Goal: Task Accomplishment & Management: Manage account settings

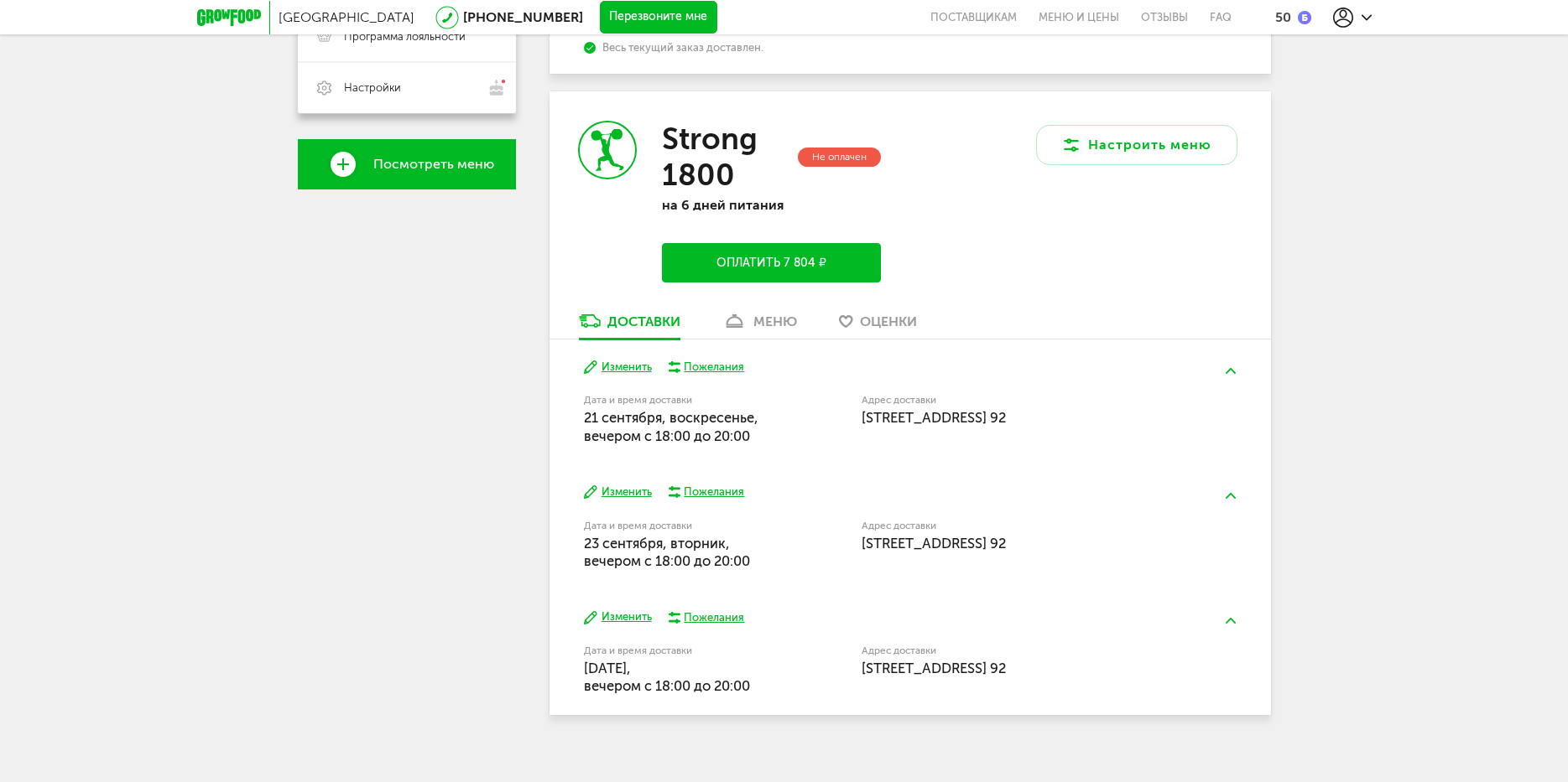
scroll to position [419, 0]
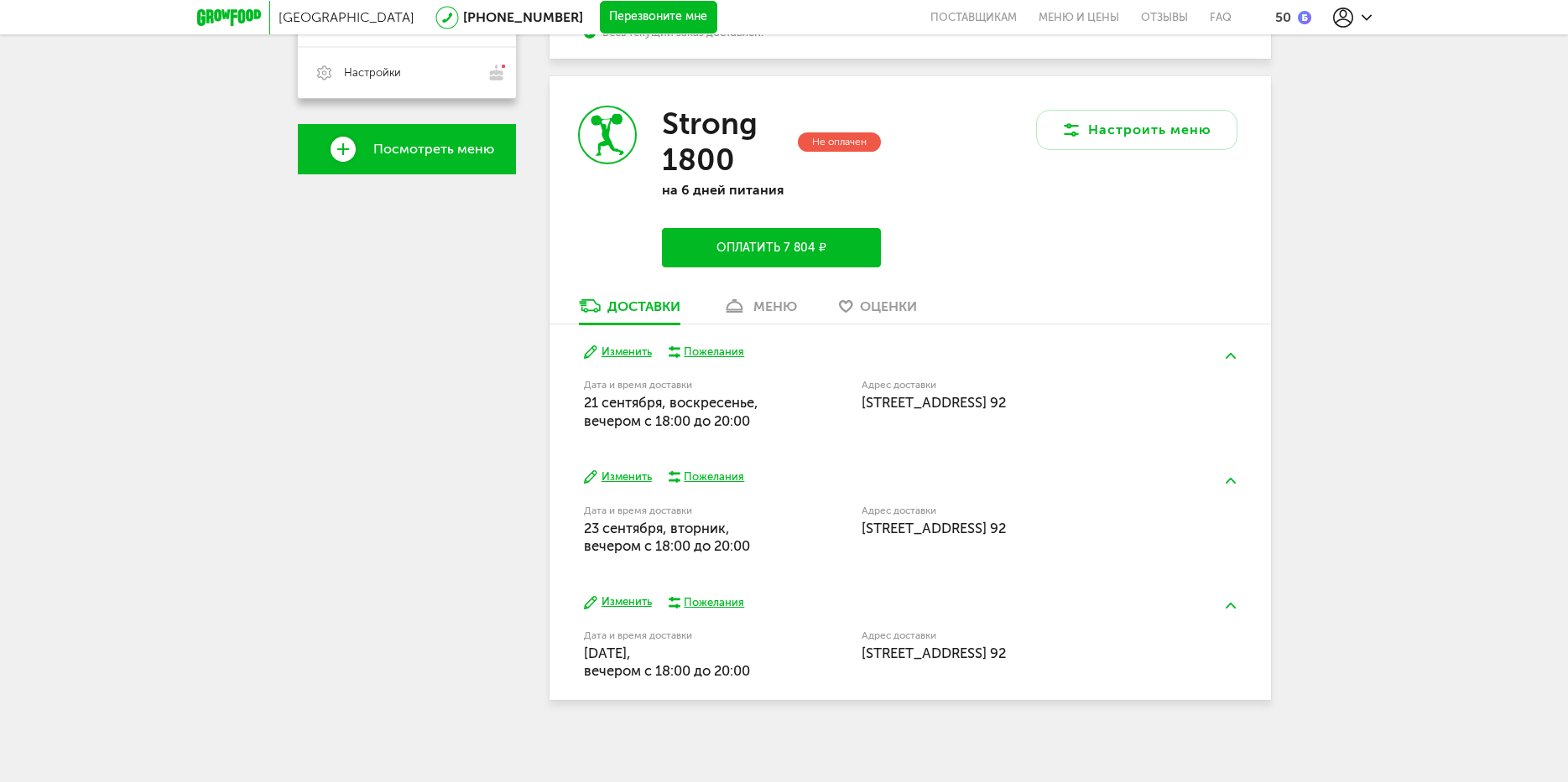
click at [767, 302] on div "меню" at bounding box center [775, 306] width 43 height 16
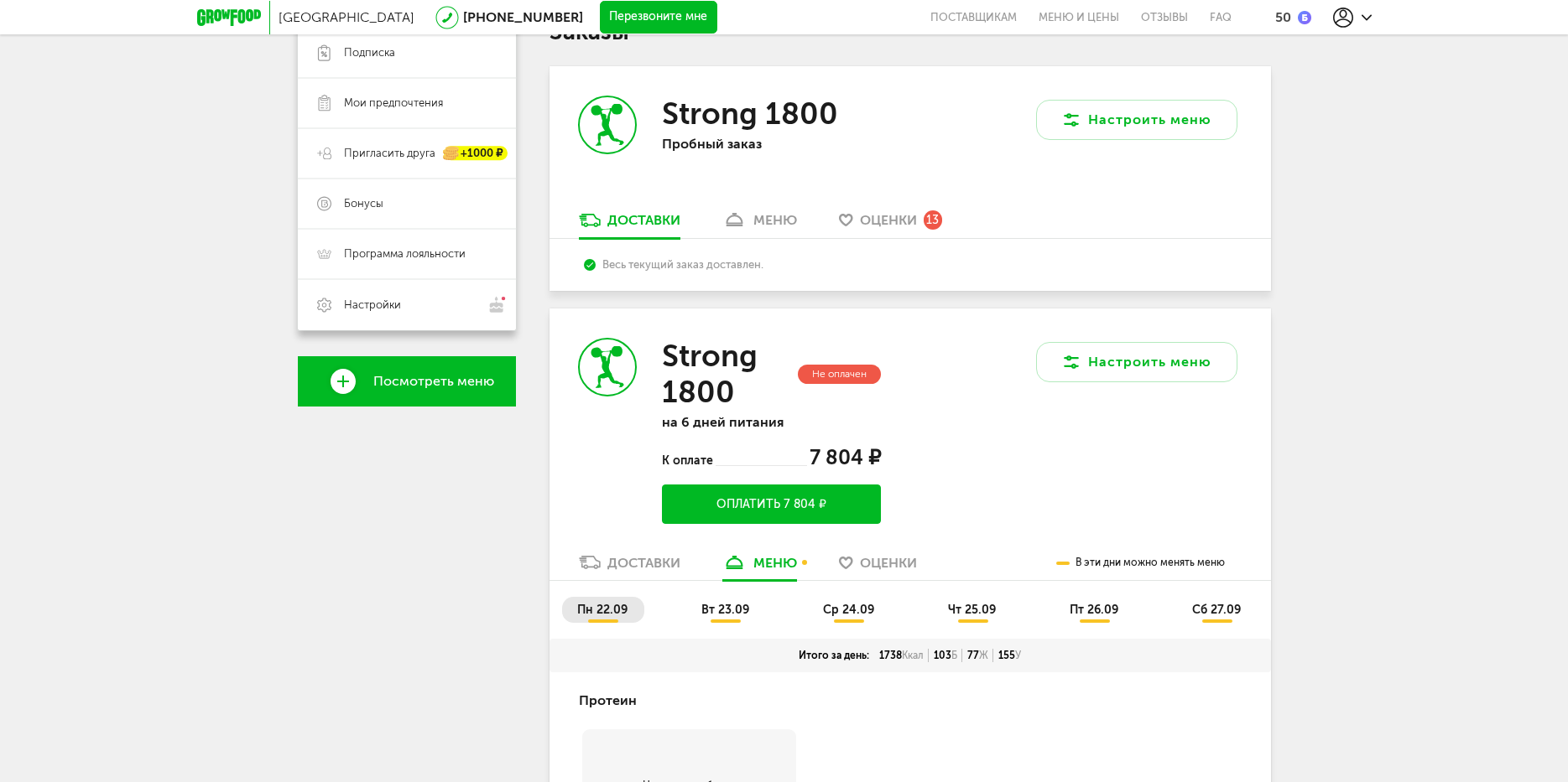
scroll to position [366, 0]
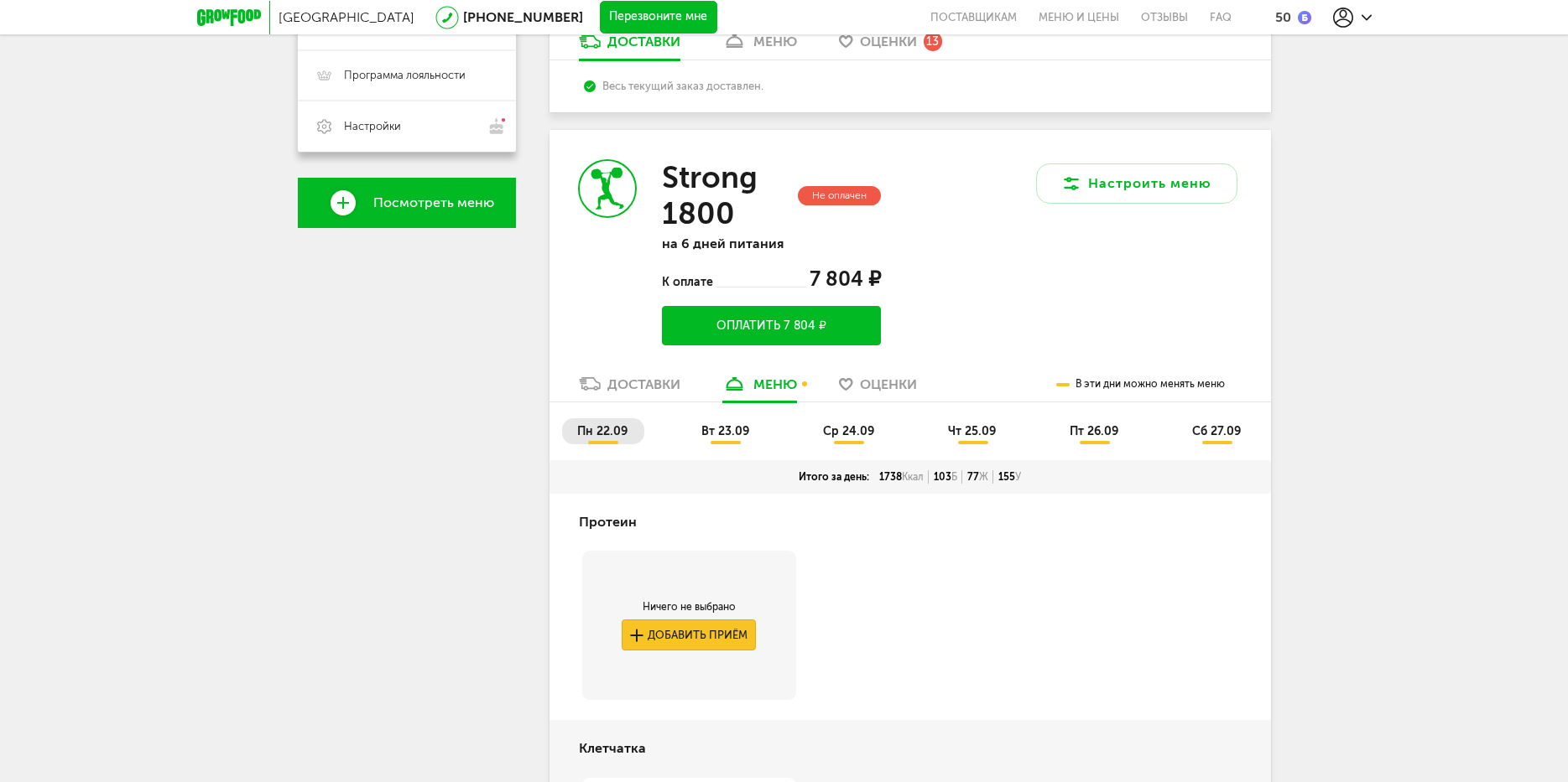
click at [707, 635] on button "Добавить приём" at bounding box center [688, 635] width 134 height 31
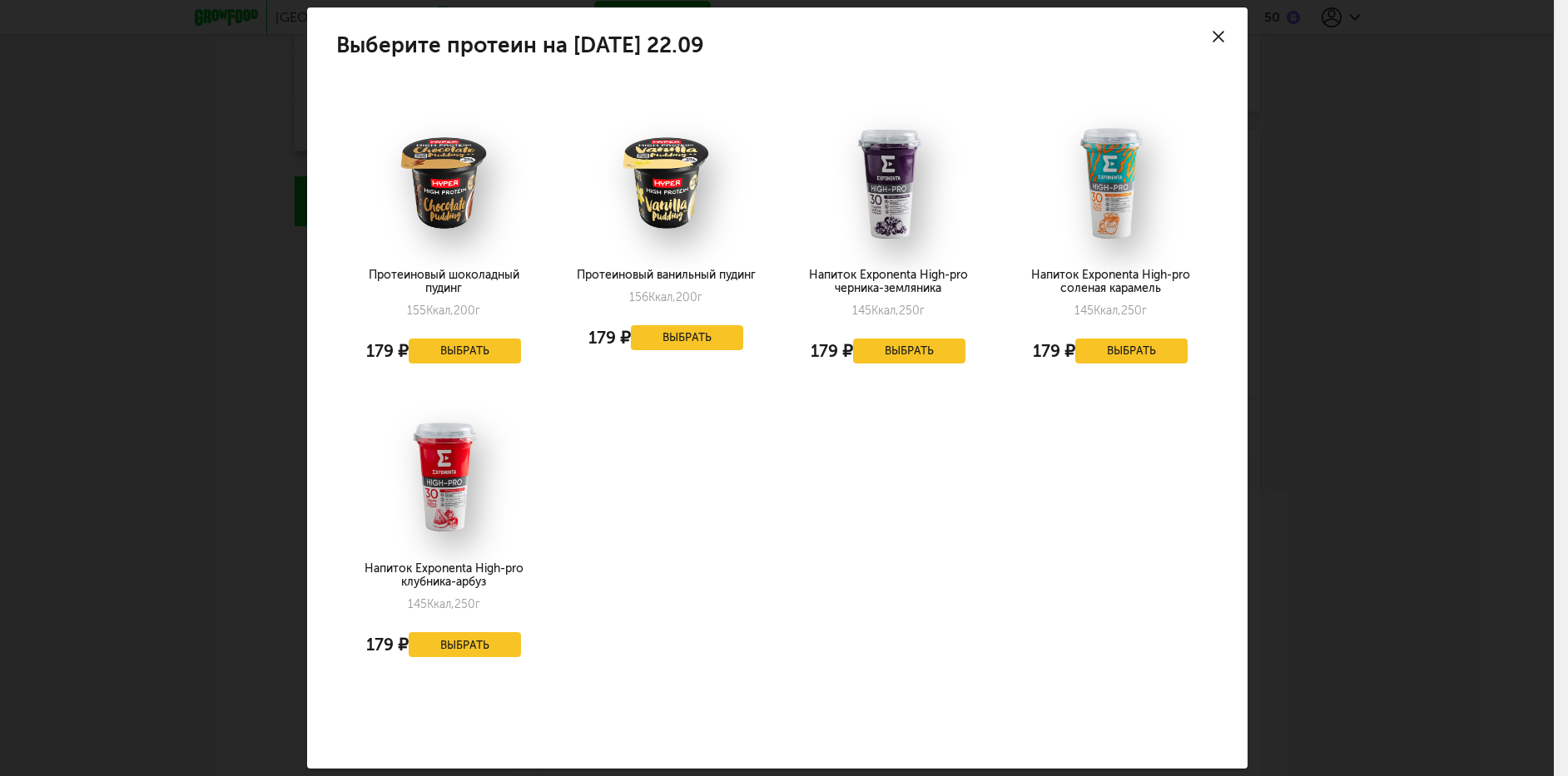
click at [1328, 429] on div "Выберите протеин на понедельник 22.09 Протеиновый шоколадный пудинг 155 Ккал, 2…" at bounding box center [777, 388] width 1554 height 776
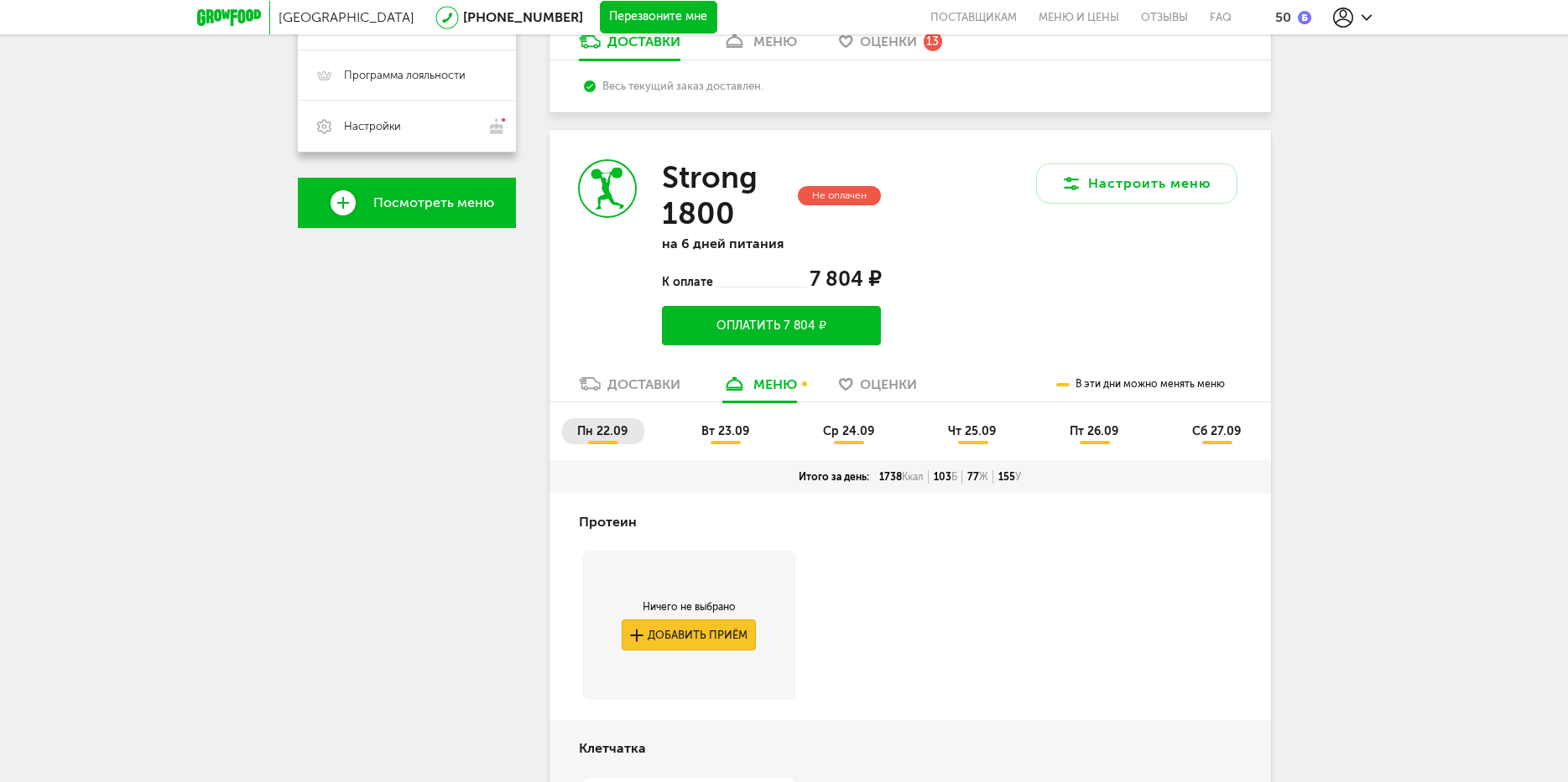
click at [725, 640] on button "Добавить приём" at bounding box center [688, 635] width 134 height 31
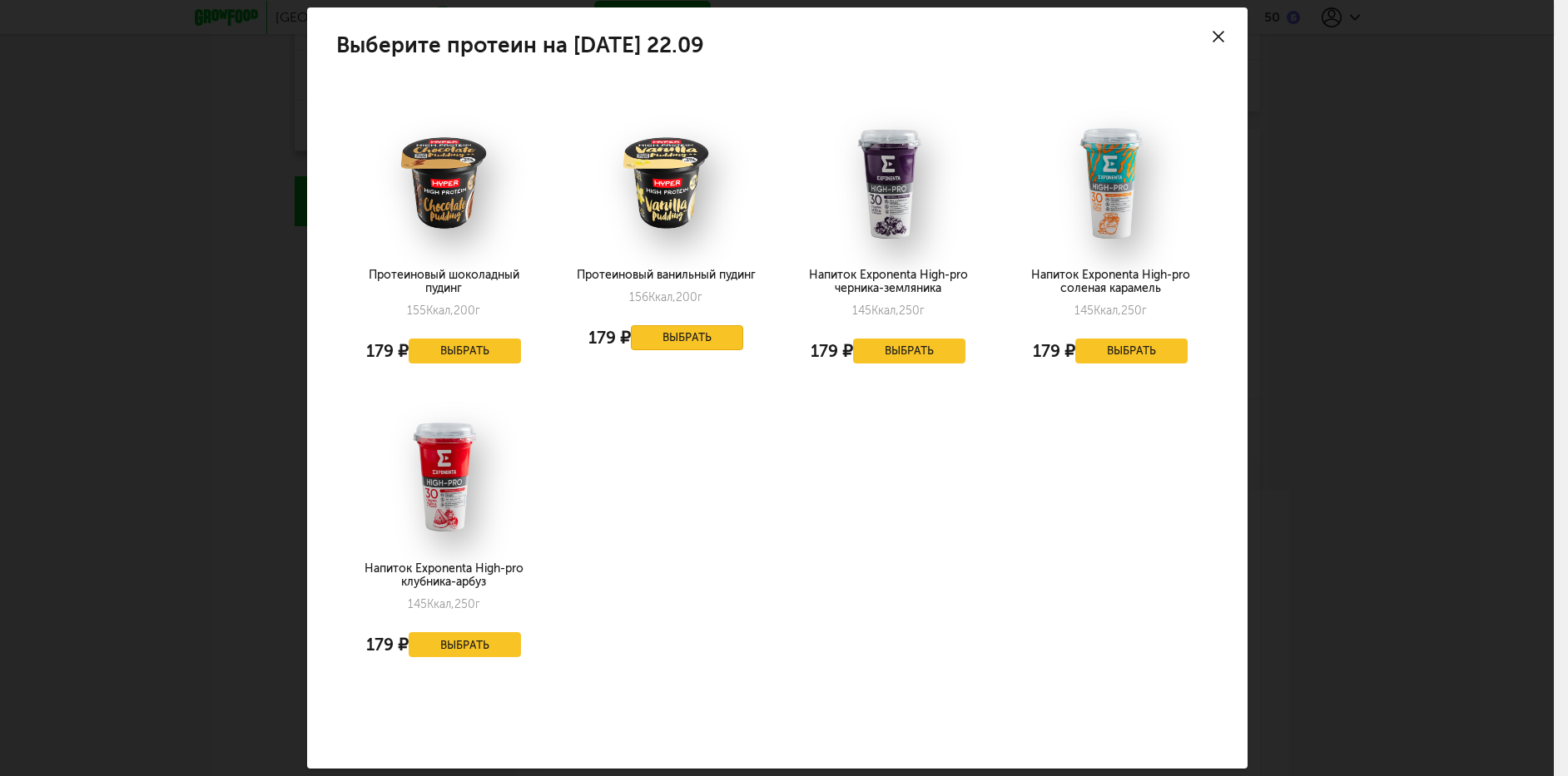
click at [704, 333] on button "Выбрать" at bounding box center [687, 338] width 114 height 25
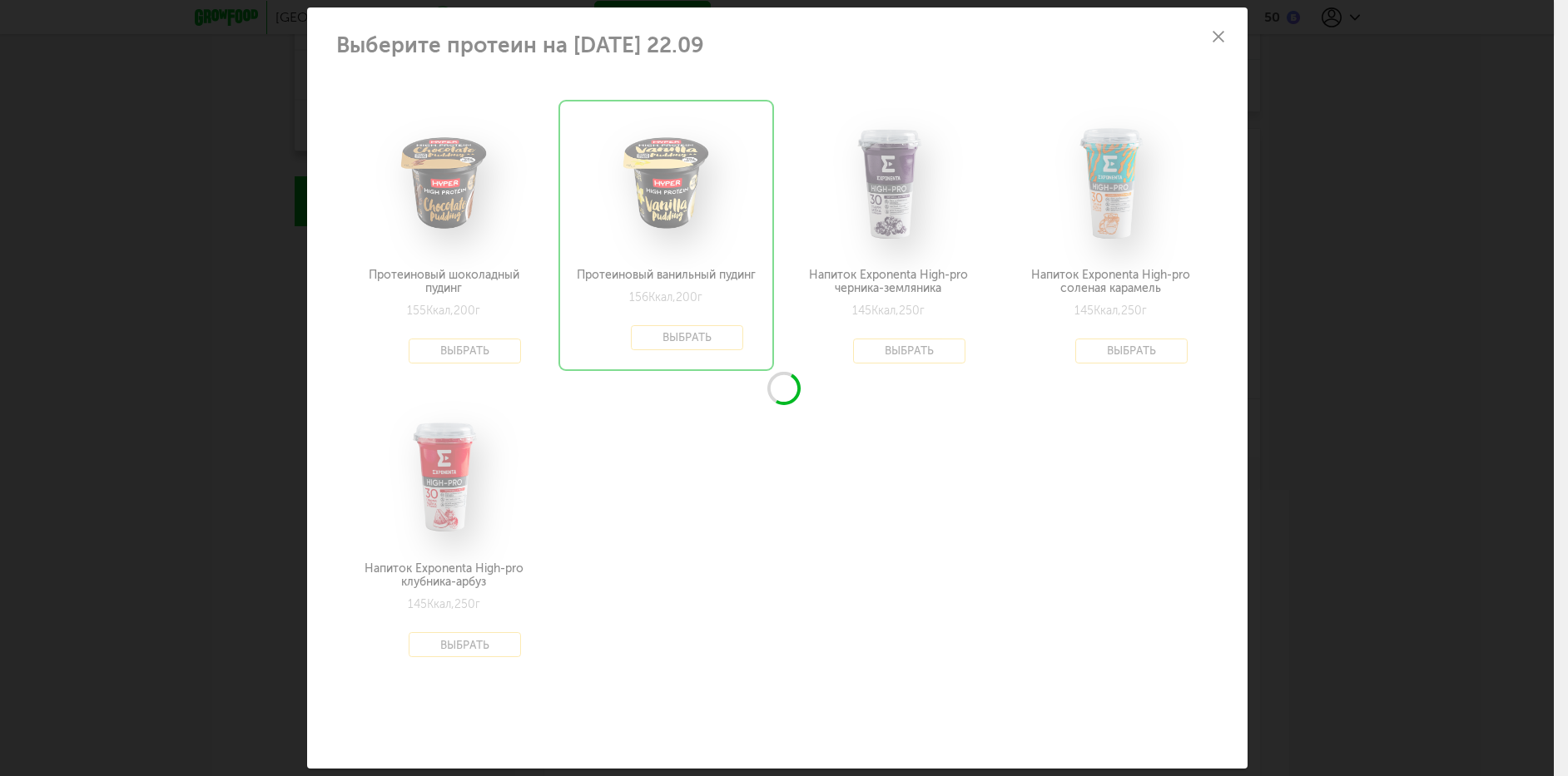
click at [1410, 487] on div "Выберите протеин на понедельник 22.09 Протеиновый шоколадный пудинг 155 Ккал, 2…" at bounding box center [777, 388] width 1554 height 776
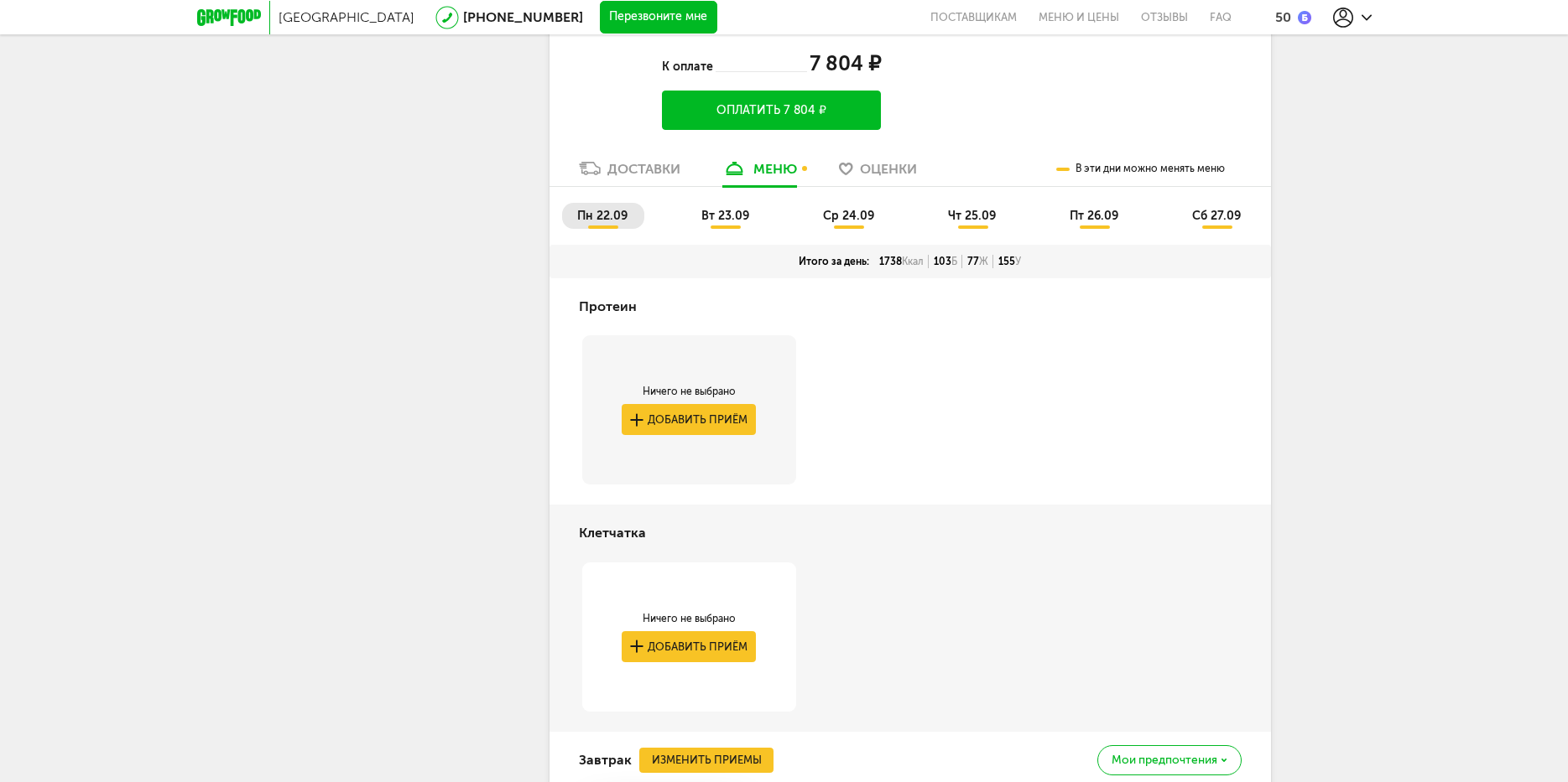
scroll to position [617, 0]
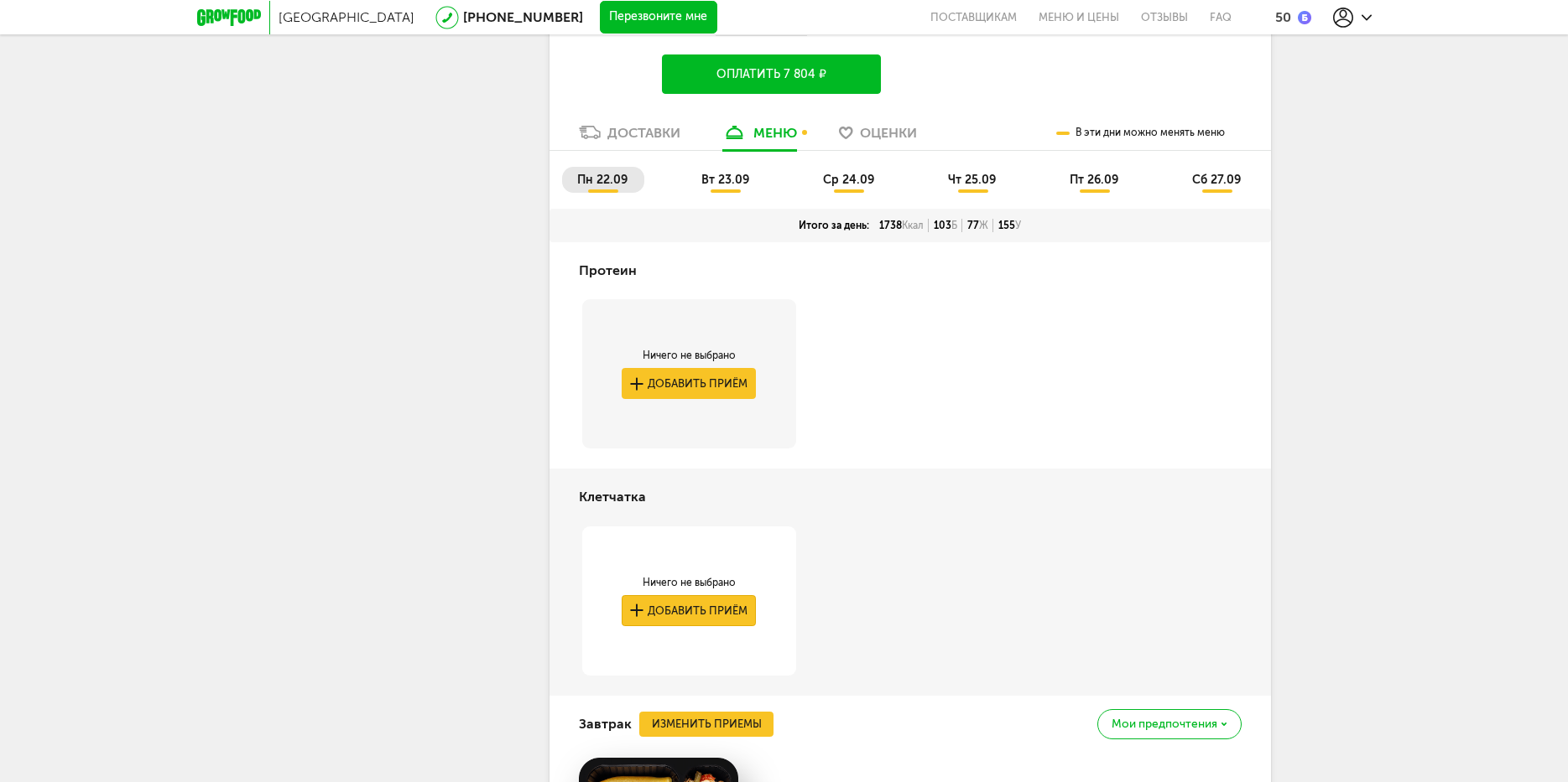
click at [702, 614] on button "Добавить приём" at bounding box center [688, 611] width 134 height 31
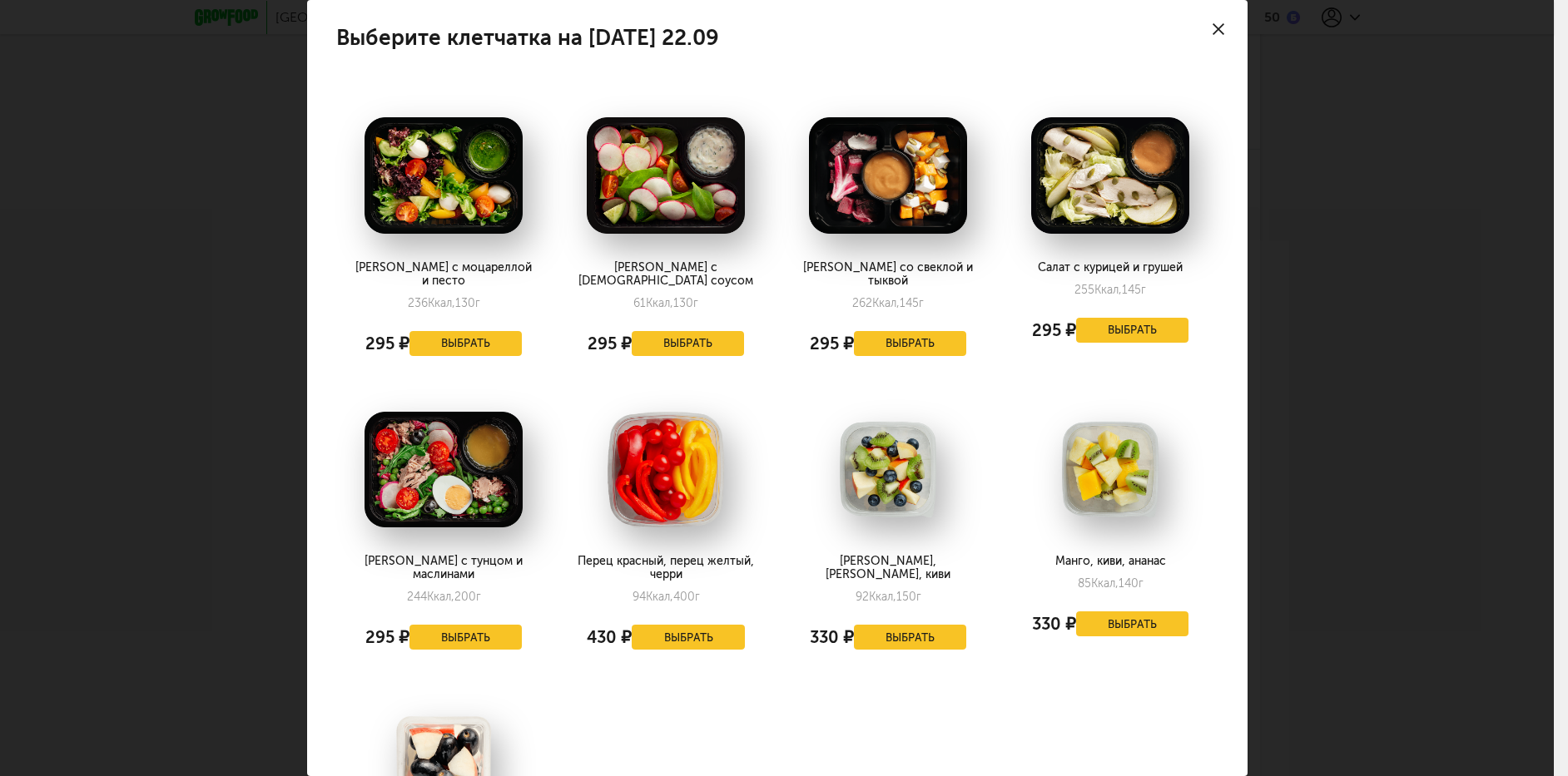
click at [1220, 25] on div at bounding box center [1218, 29] width 58 height 58
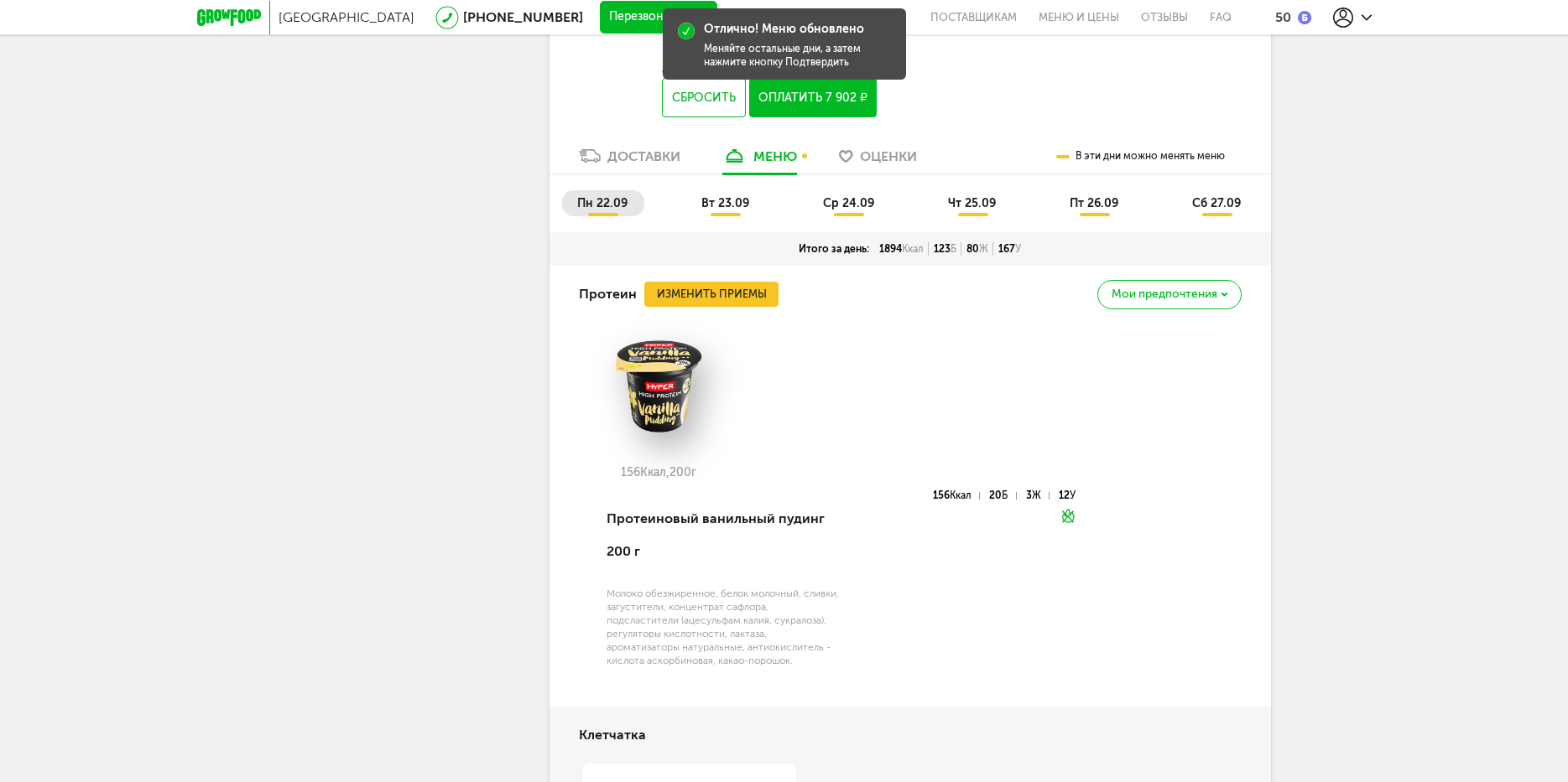
scroll to position [366, 0]
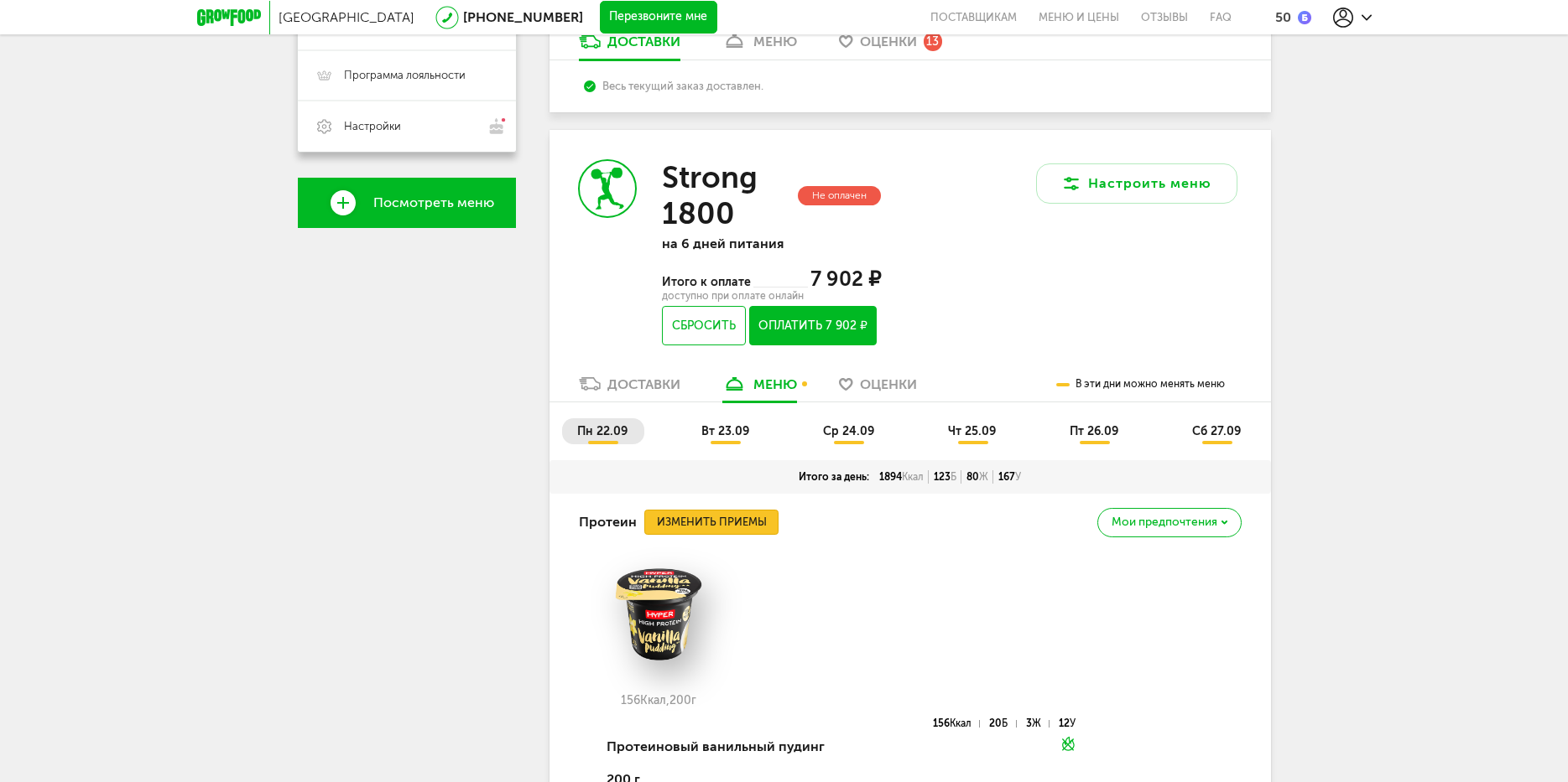
click at [737, 524] on button "Изменить приемы" at bounding box center [711, 523] width 134 height 25
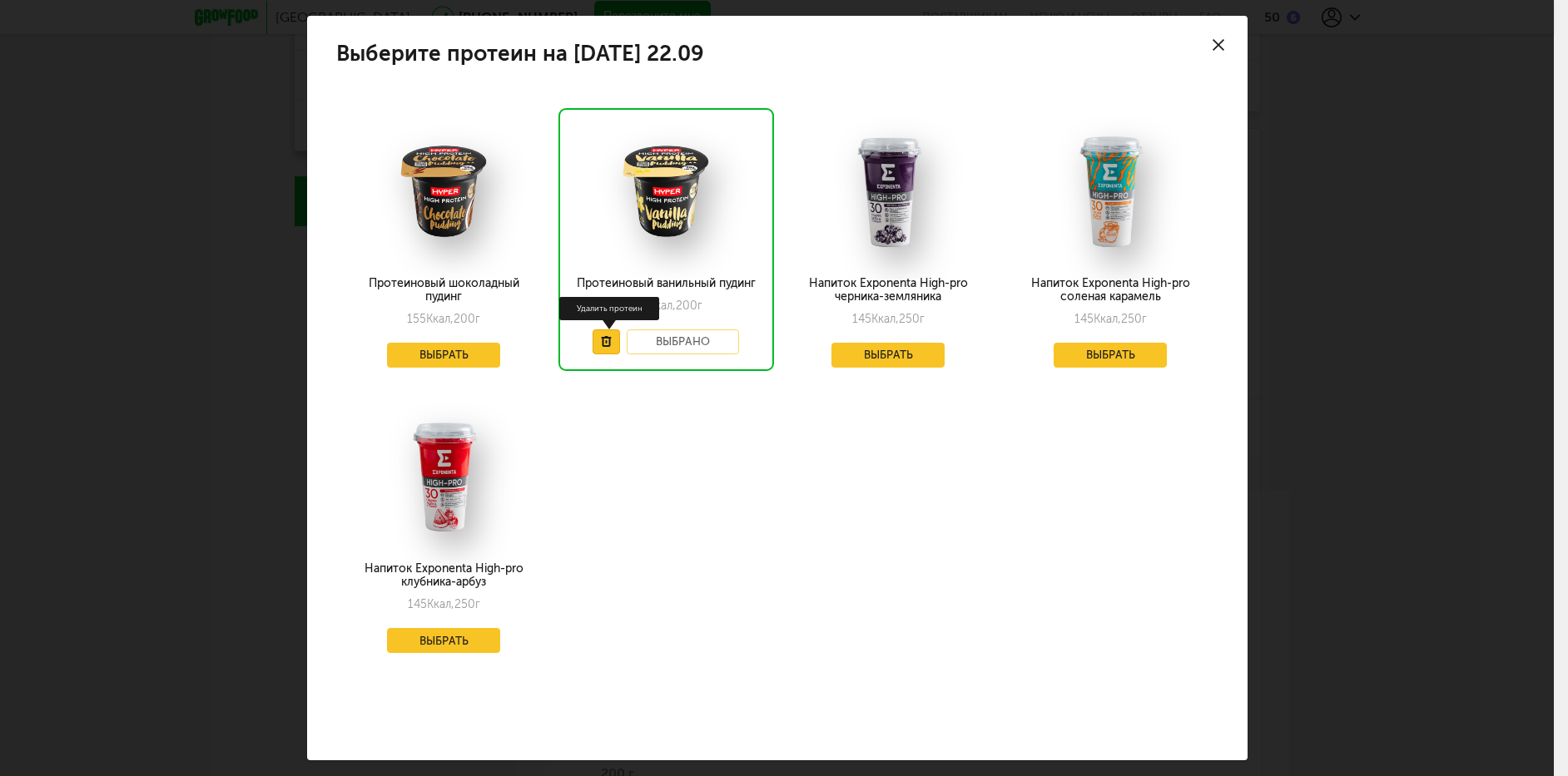
click at [609, 338] on use at bounding box center [605, 342] width 10 height 11
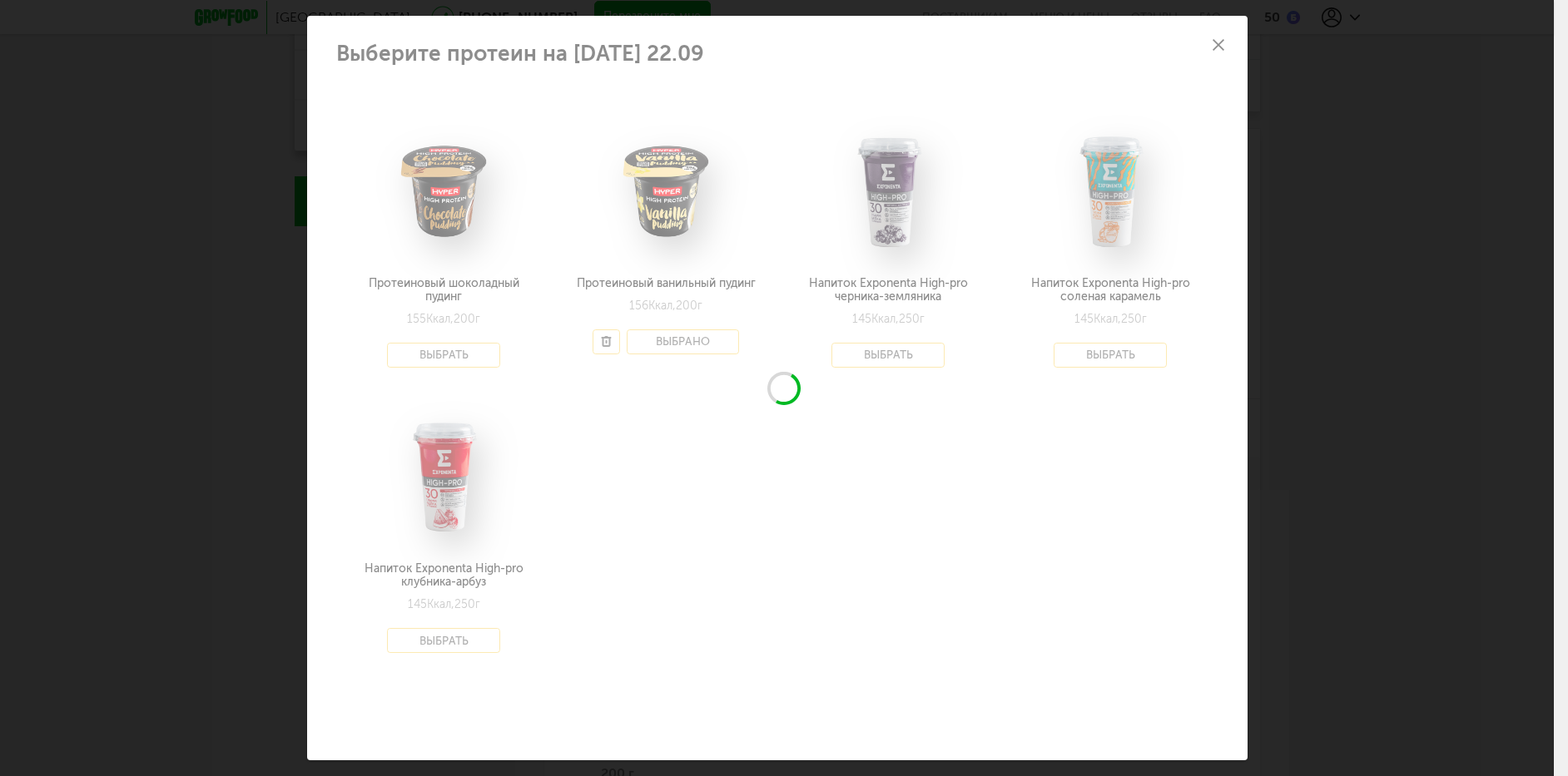
click at [1216, 39] on div at bounding box center [777, 388] width 940 height 745
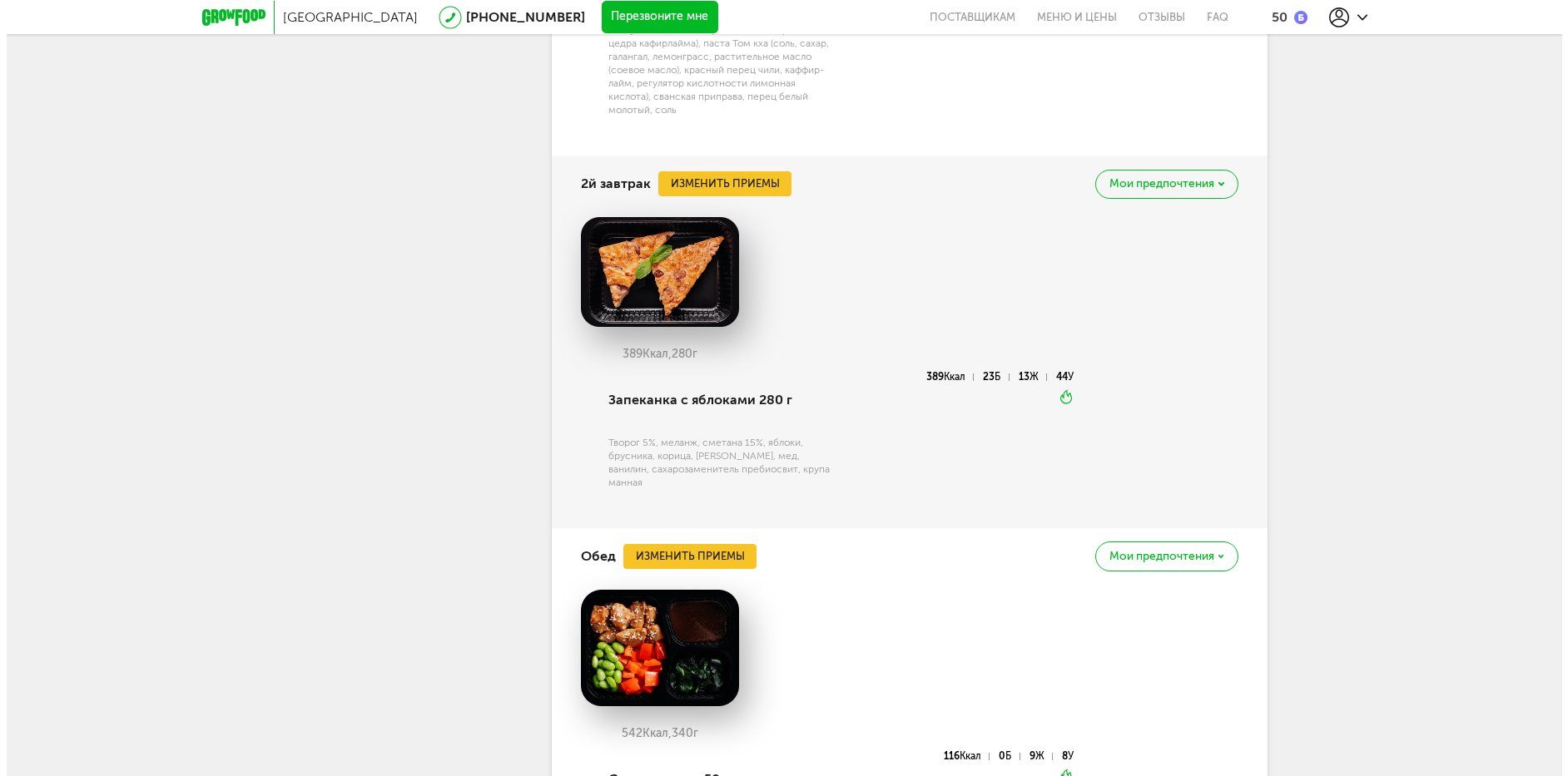
scroll to position [1611, 0]
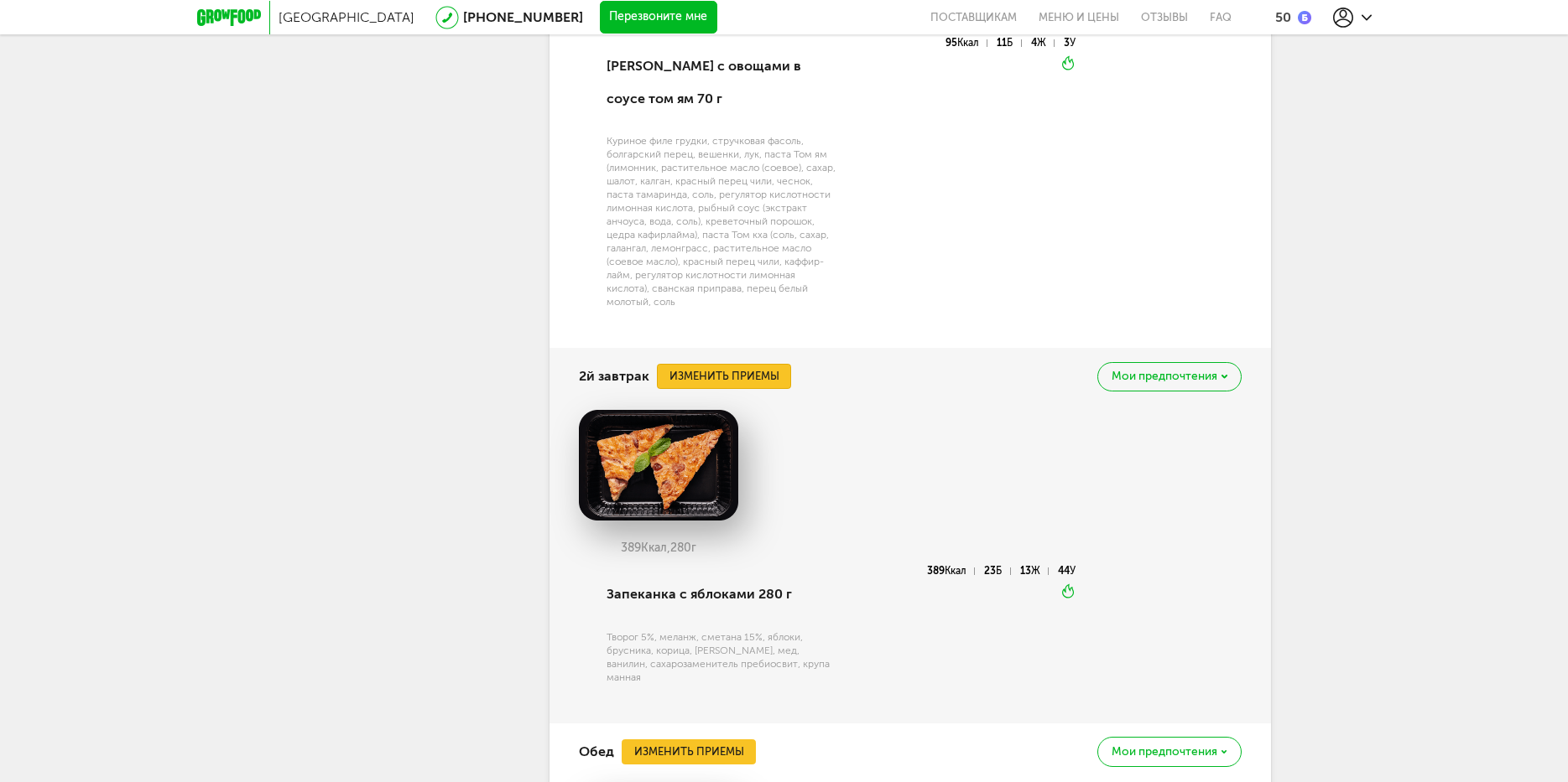
click at [758, 377] on button "Изменить приемы" at bounding box center [724, 377] width 134 height 25
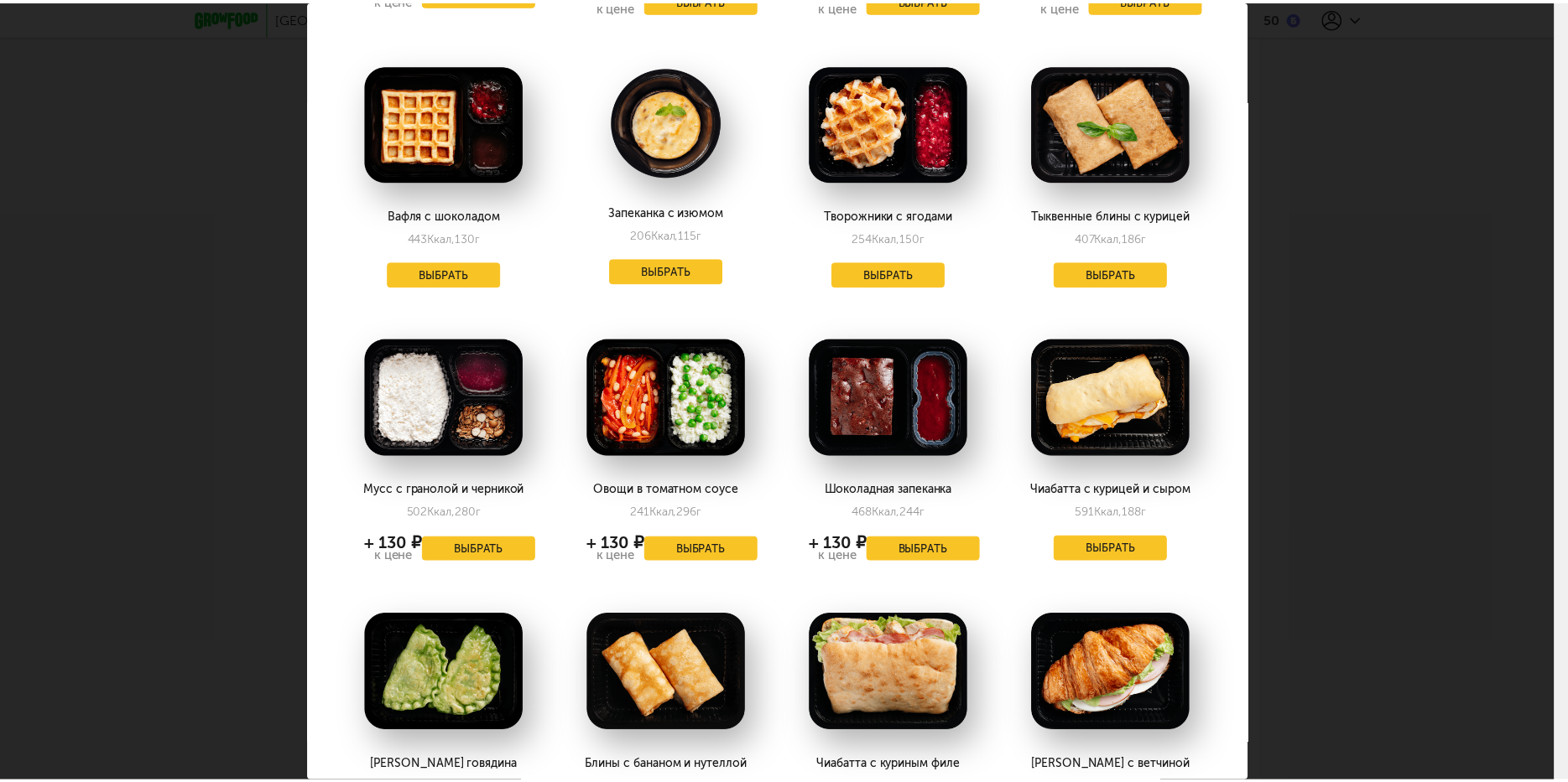
scroll to position [335, 0]
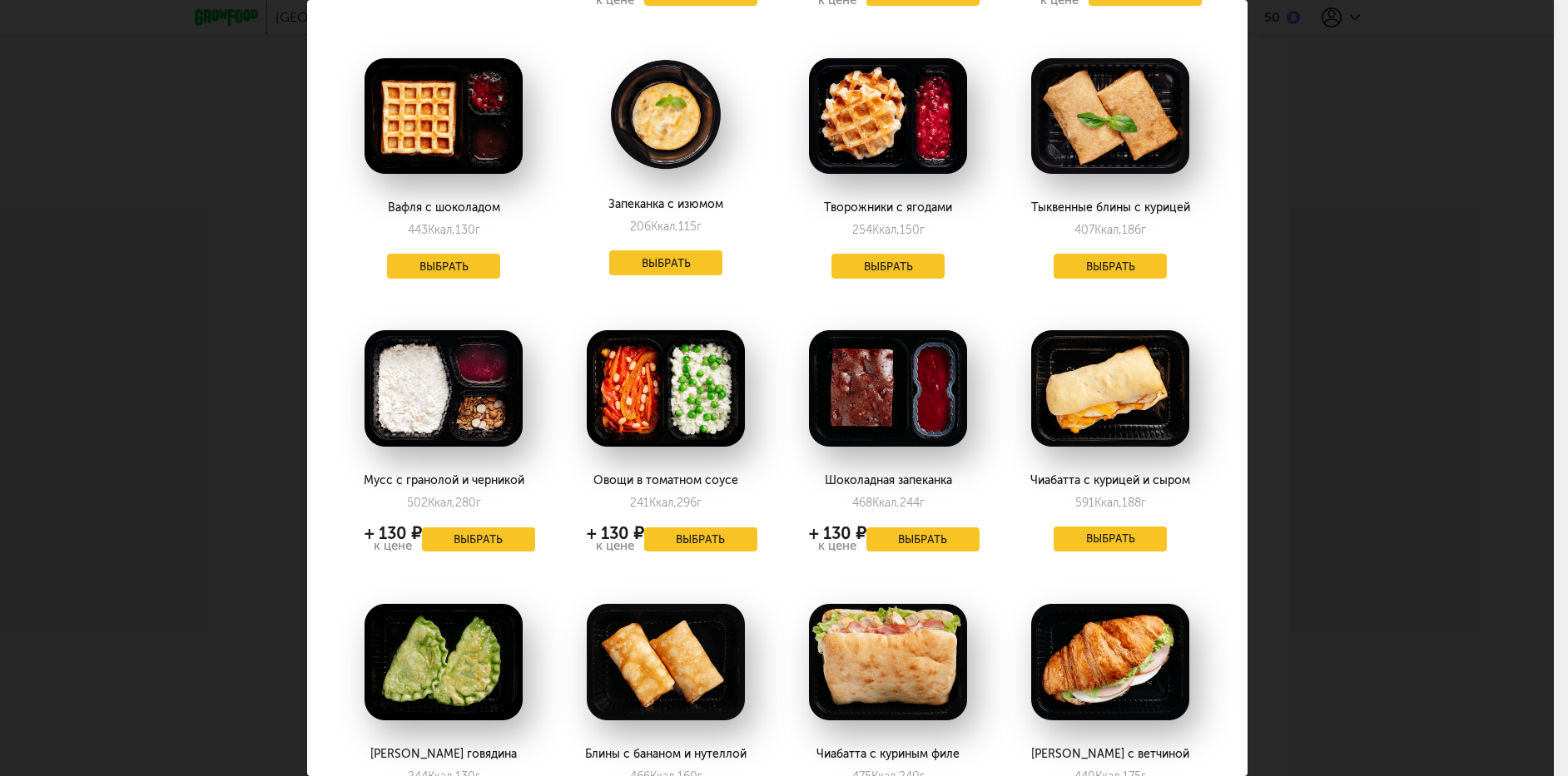
click at [1361, 264] on div "Выберите 2й завтрак на понедельник 22.09 Блины с семгой 183 Ккал, 87 г + 130 ₽ …" at bounding box center [777, 388] width 1554 height 776
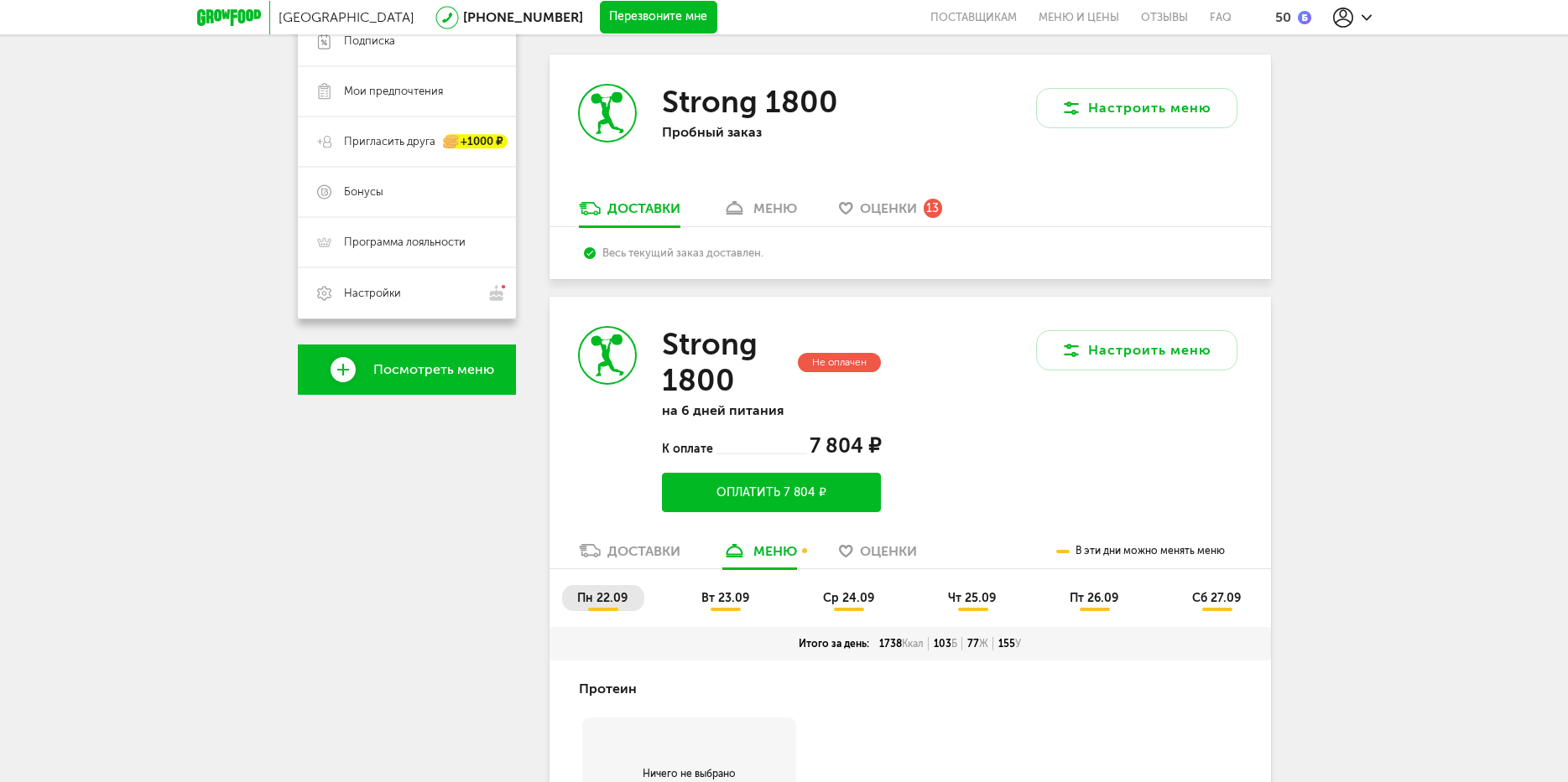
scroll to position [198, 0]
click at [1221, 599] on span "сб 27.09" at bounding box center [1217, 599] width 49 height 14
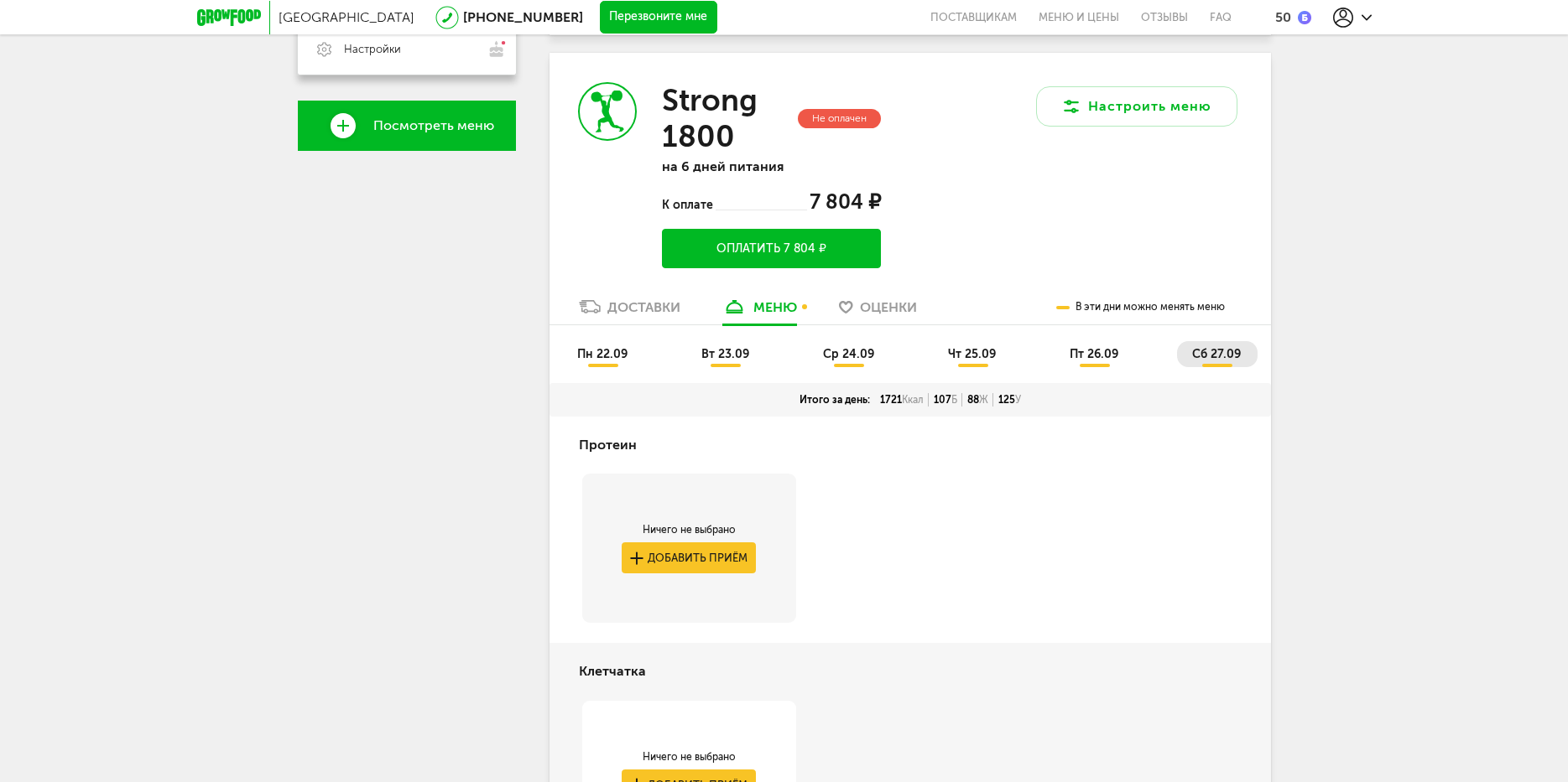
scroll to position [443, 0]
click at [1091, 351] on span "пт 26.09" at bounding box center [1094, 353] width 49 height 14
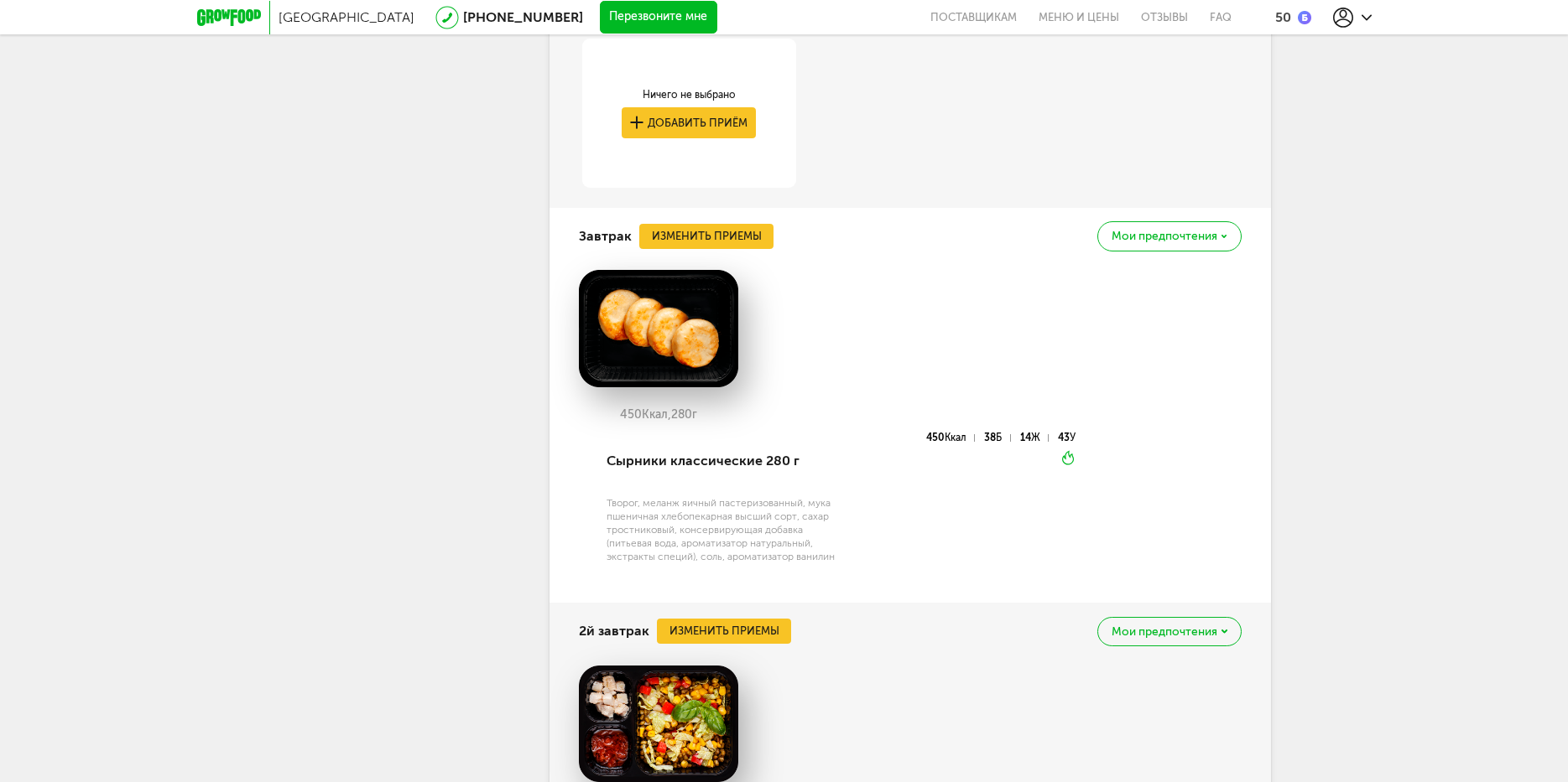
scroll to position [1114, 0]
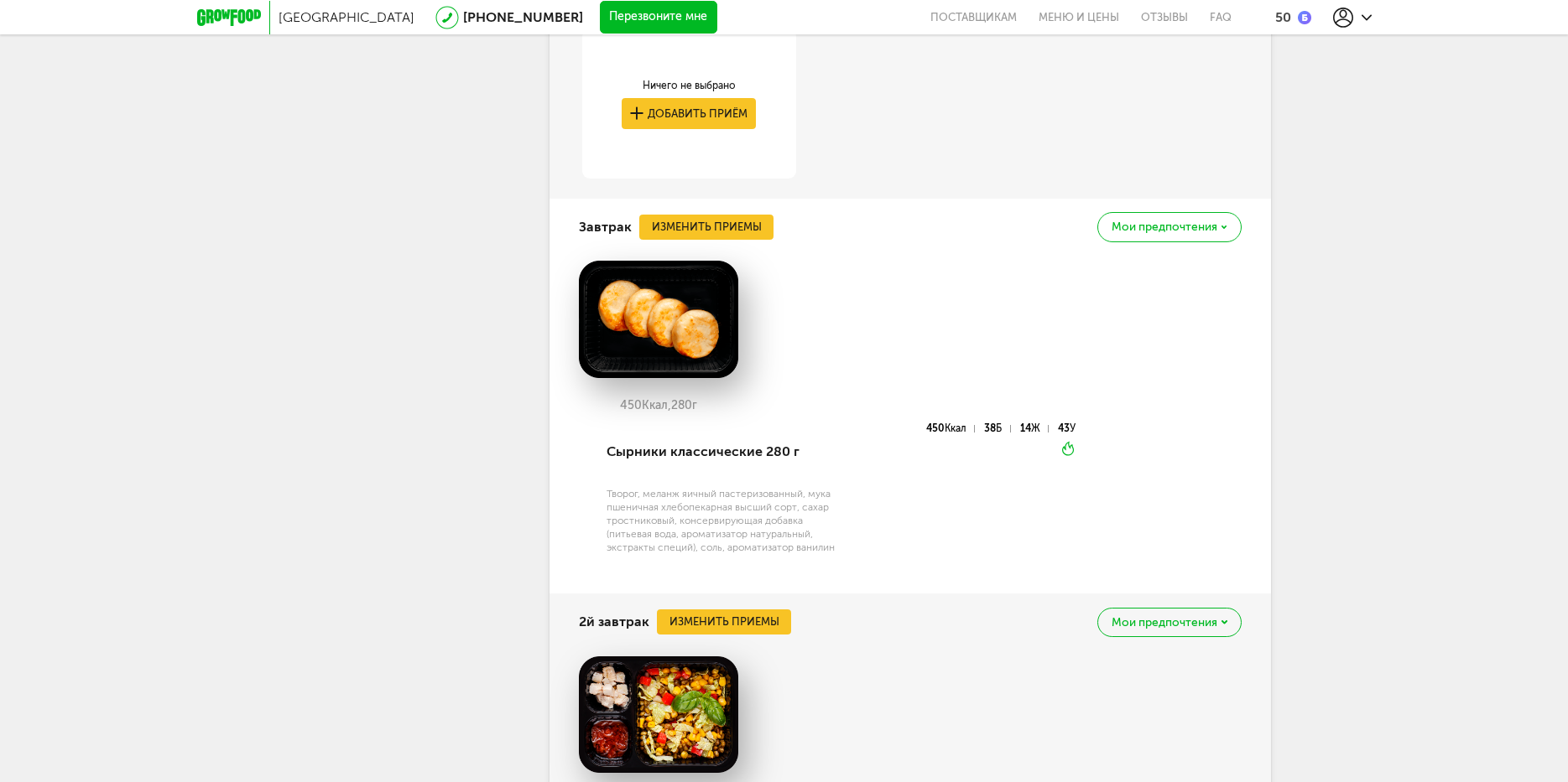
drag, startPoint x: 958, startPoint y: 427, endPoint x: 1053, endPoint y: 430, distance: 95.0
click at [1065, 425] on div "450 Ккал 38 Б 14 Ж 43 У" at bounding box center [957, 433] width 236 height 16
click at [971, 482] on div "450 Ккал 38 Б 14 Ж 43 У Вкуснее разогреть" at bounding box center [957, 498] width 236 height 150
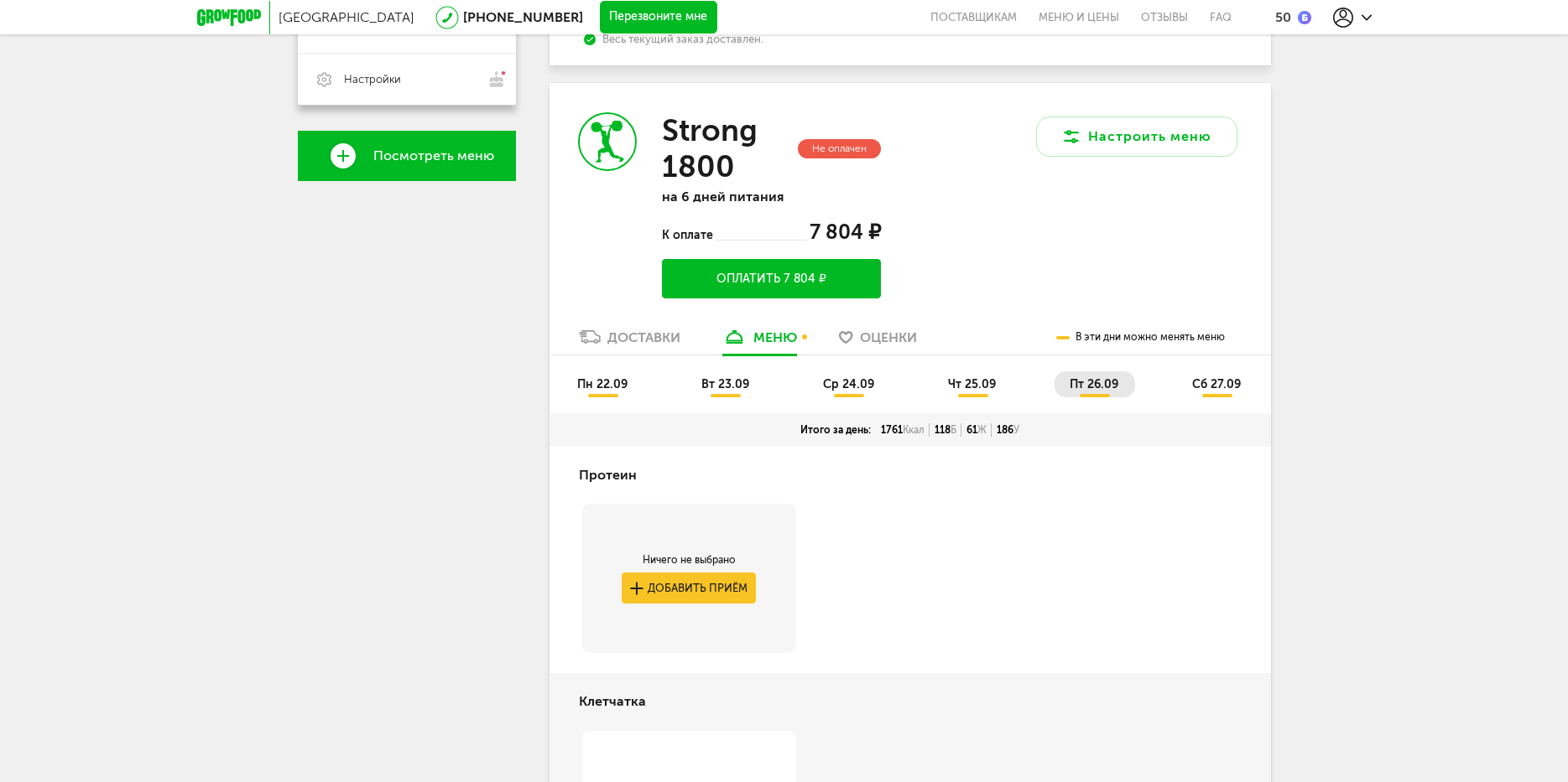
scroll to position [503, 0]
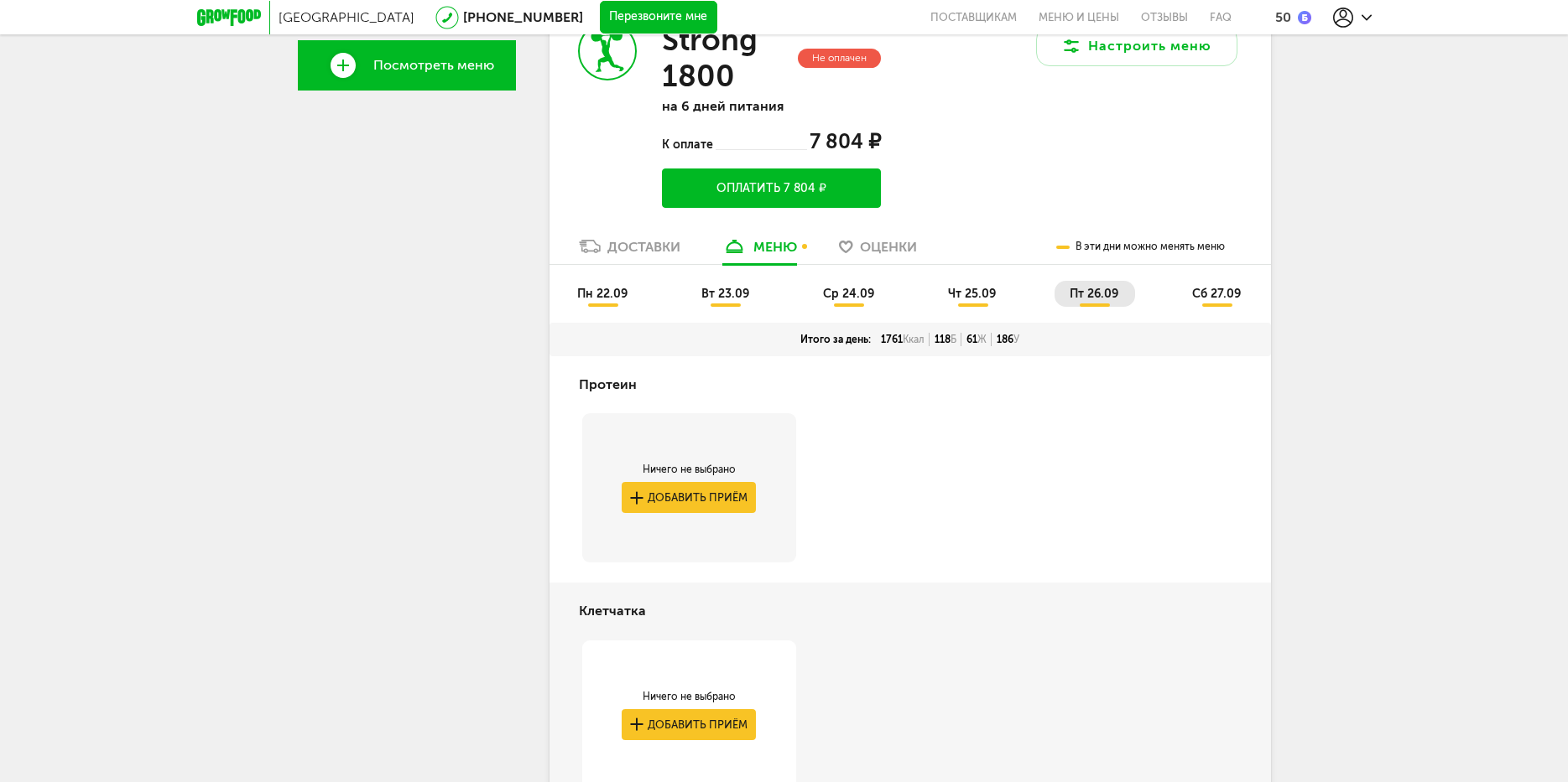
click at [985, 289] on span "чт 25.09" at bounding box center [971, 294] width 48 height 14
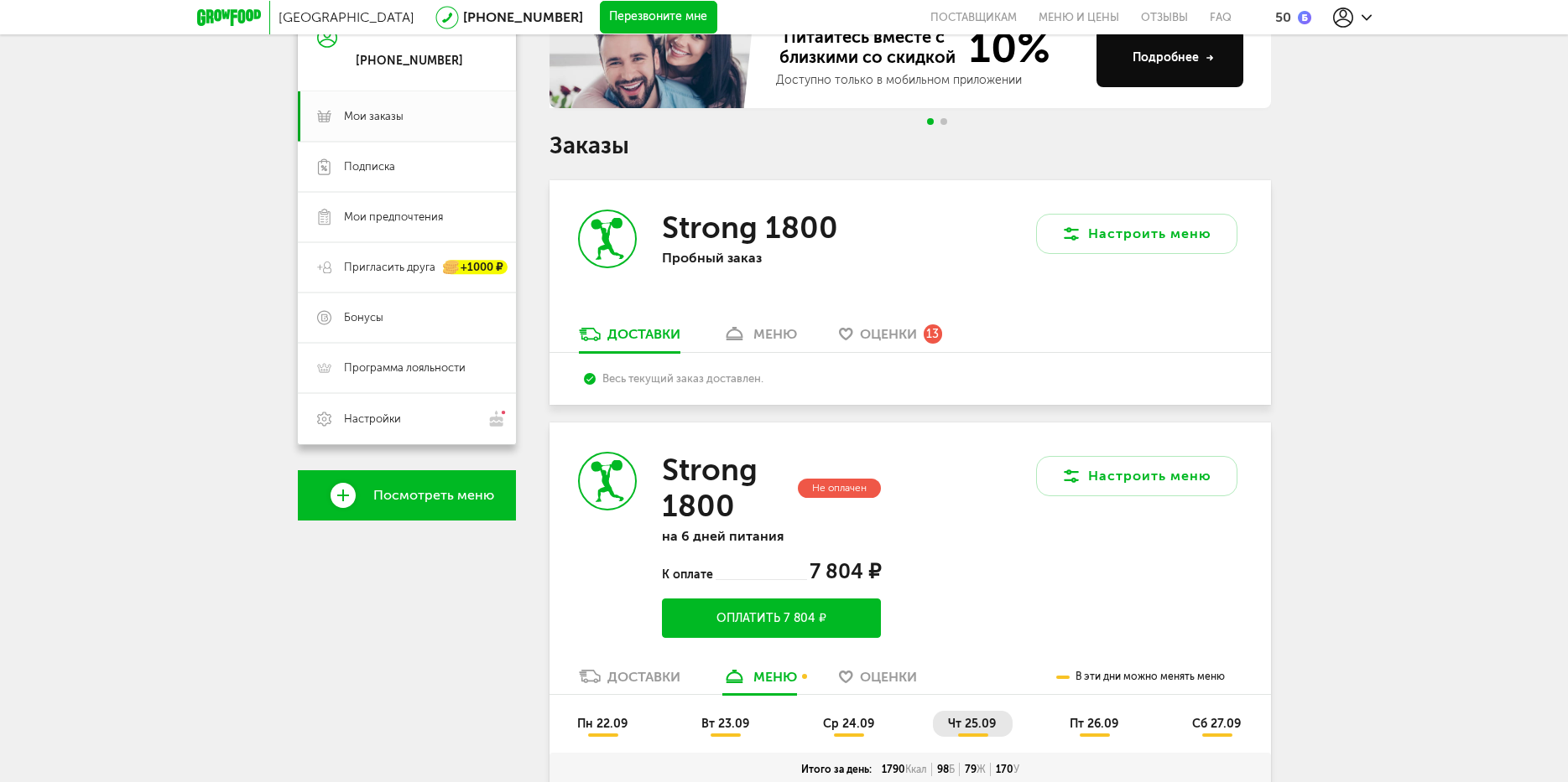
scroll to position [408, 0]
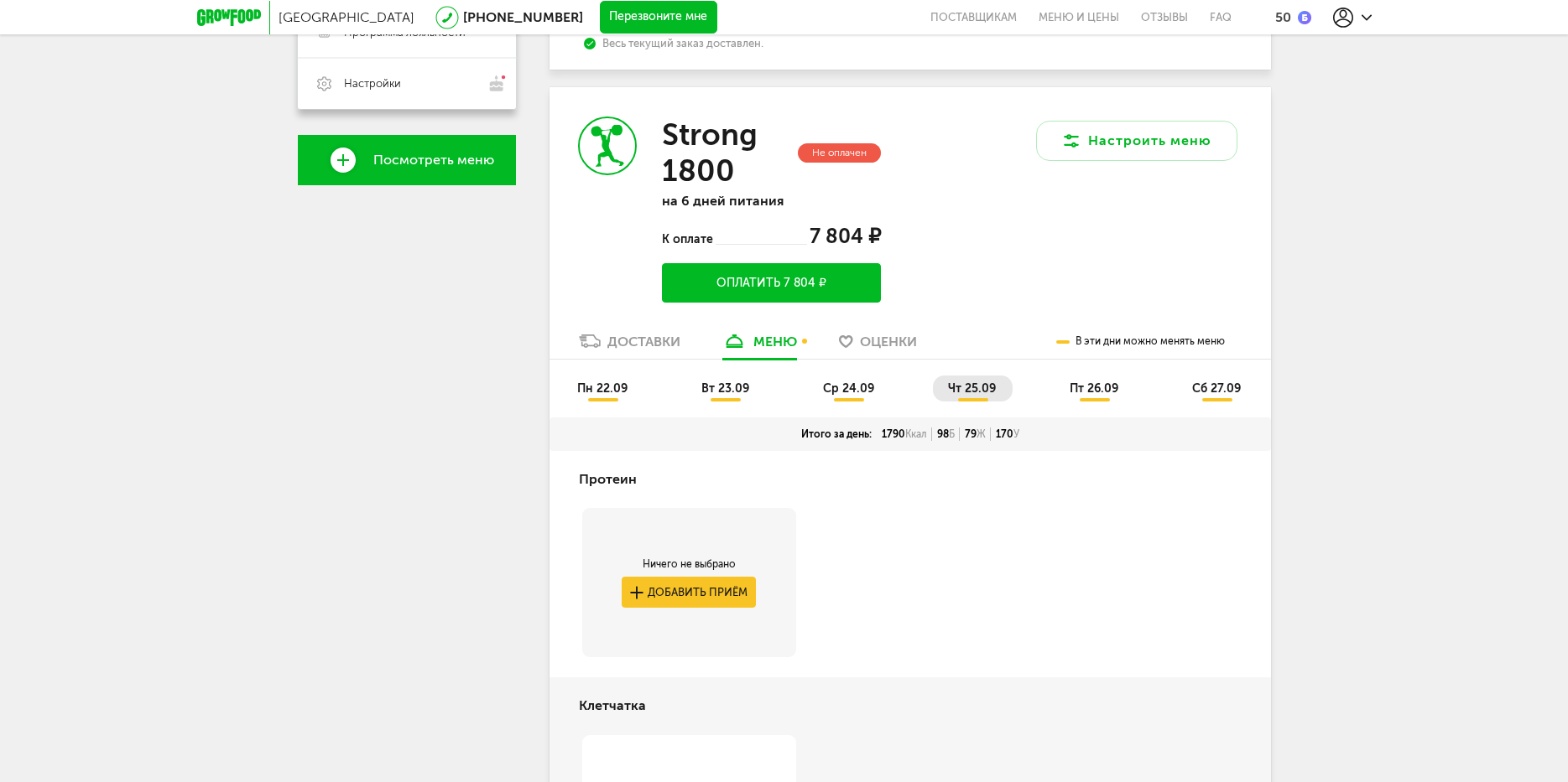
click at [861, 381] on span "ср 24.09" at bounding box center [848, 388] width 51 height 14
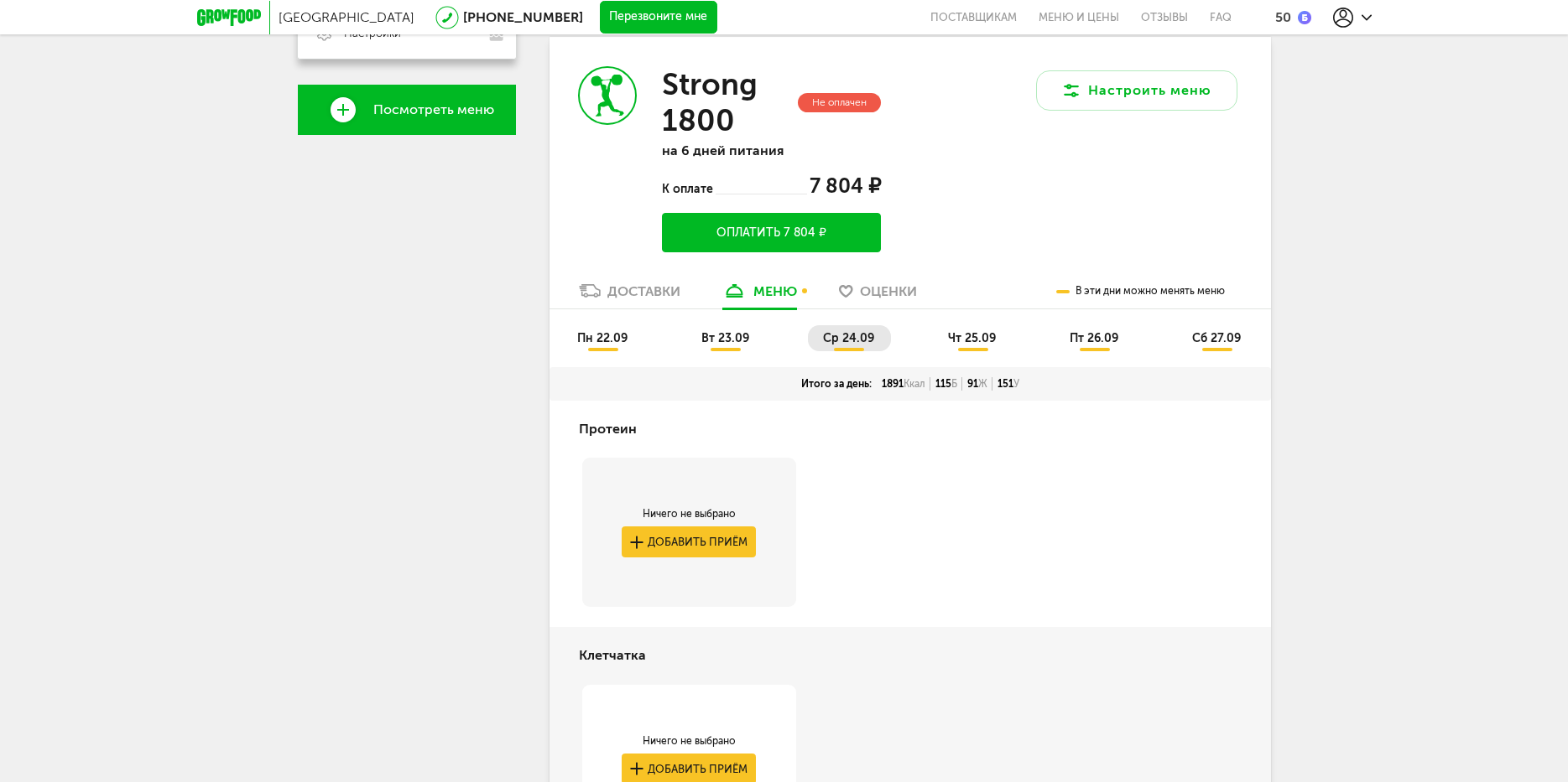
scroll to position [253, 0]
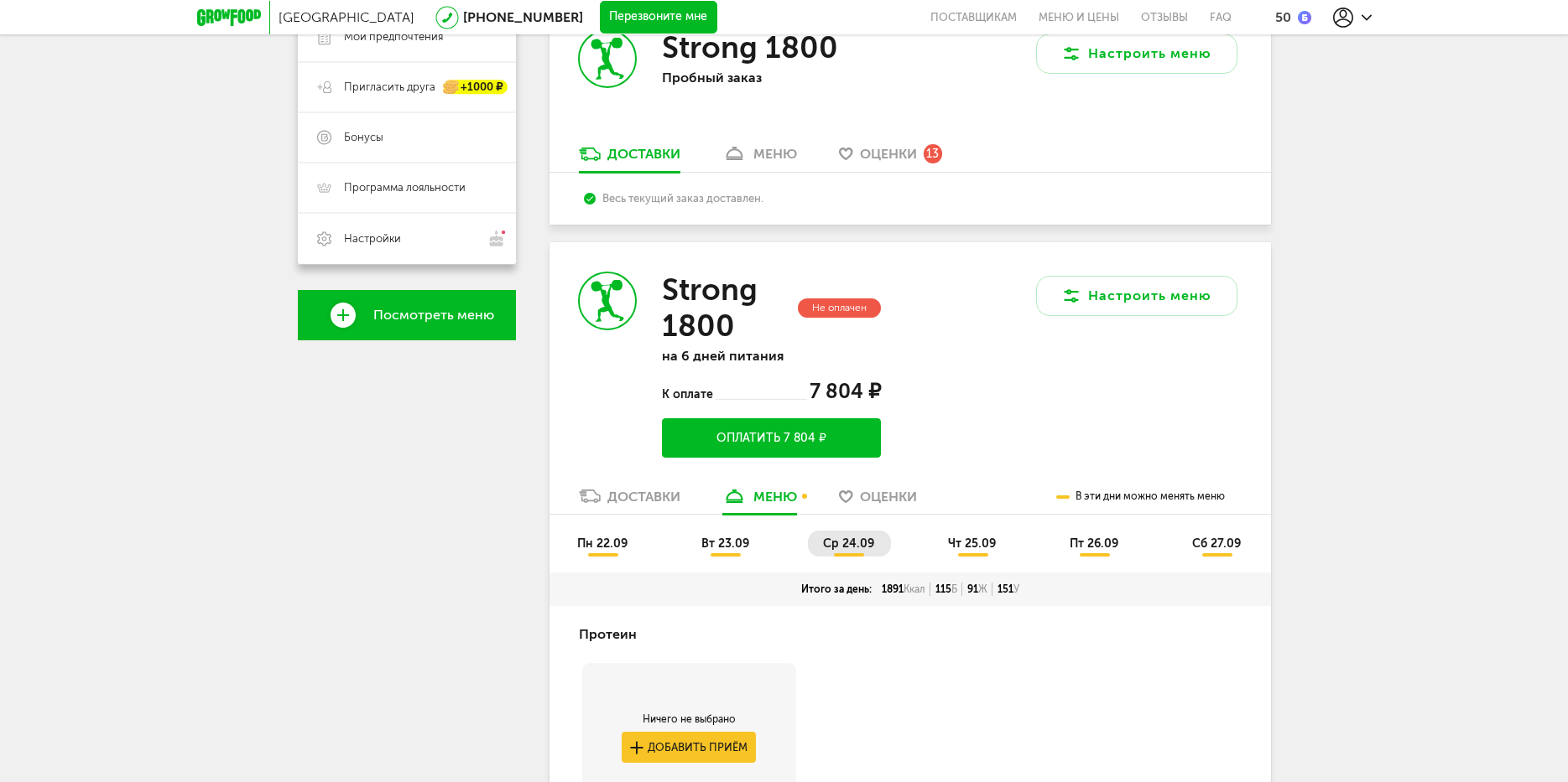
click at [716, 545] on span "вт 23.09" at bounding box center [725, 544] width 48 height 14
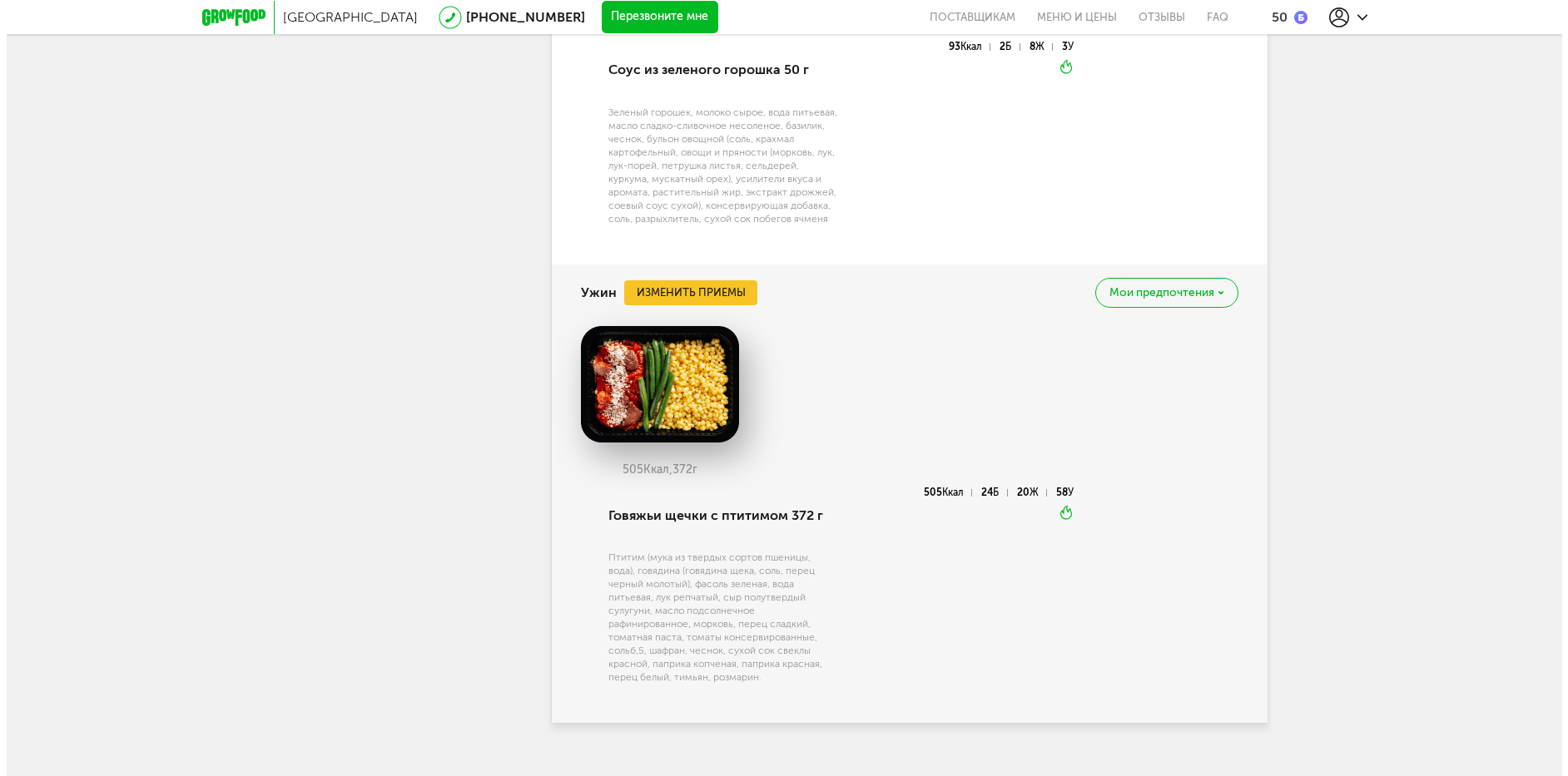
scroll to position [2145, 0]
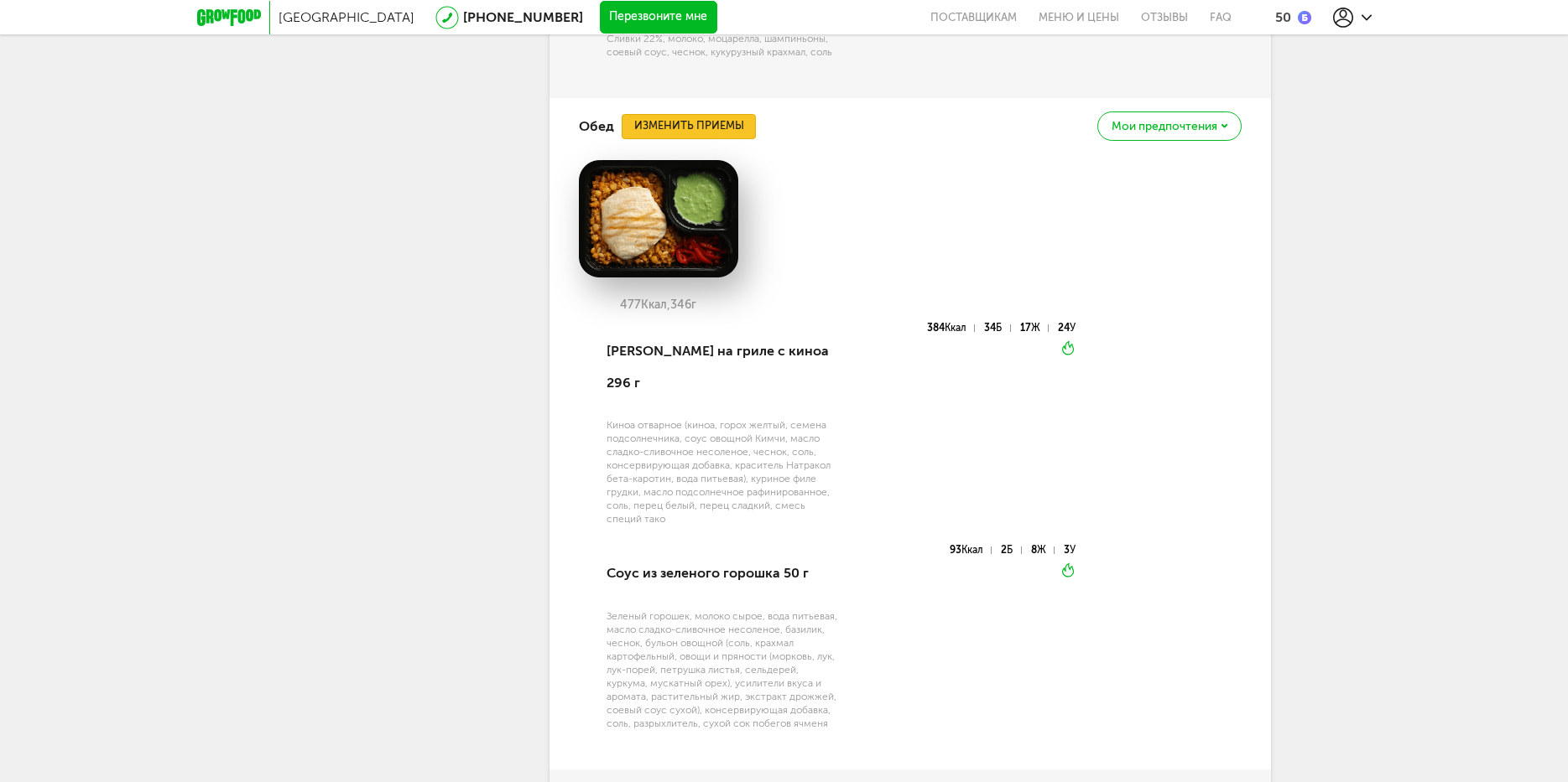
click at [707, 124] on button "Изменить приемы" at bounding box center [688, 127] width 134 height 25
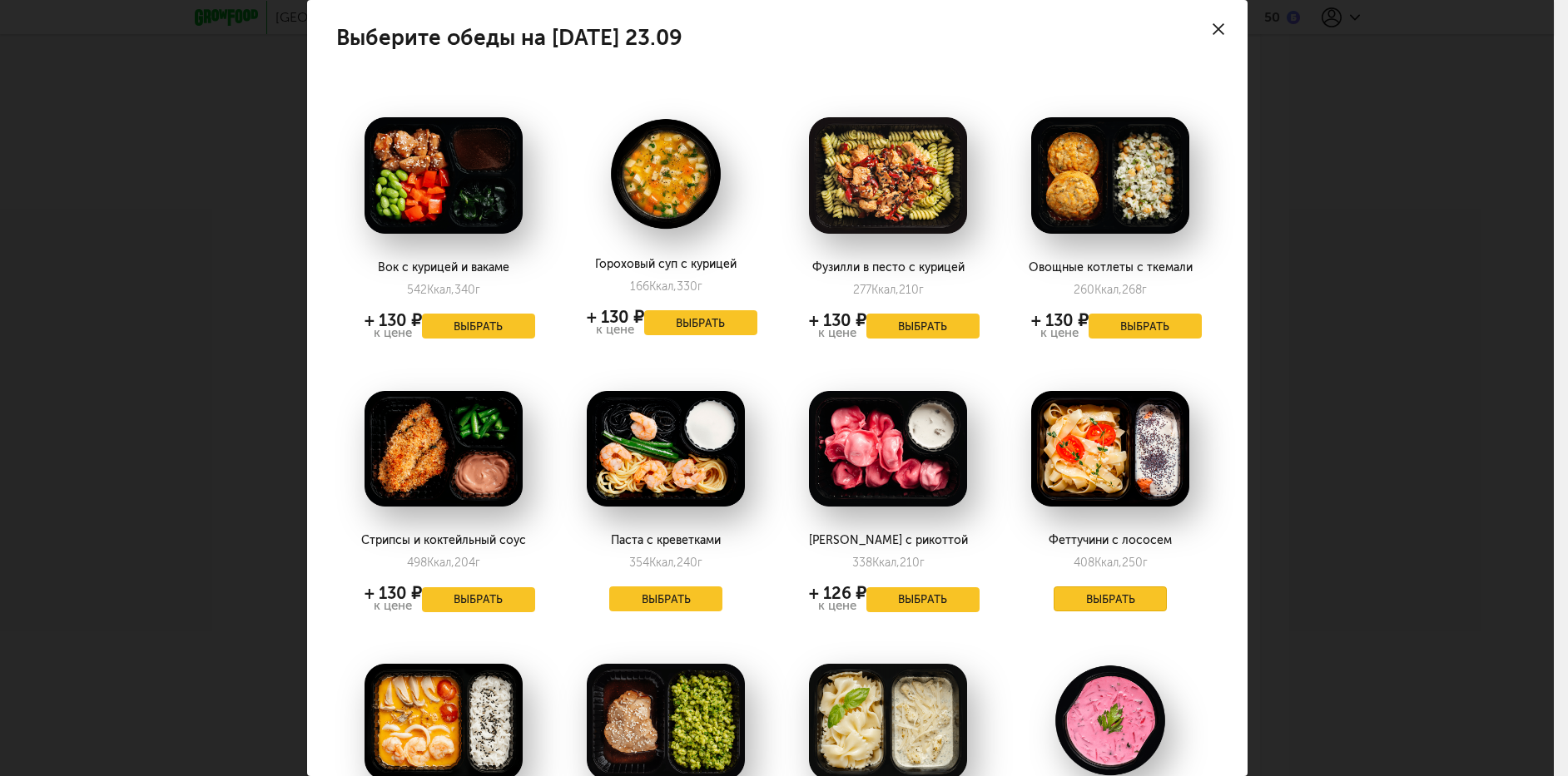
click at [1072, 603] on button "Выбрать" at bounding box center [1109, 599] width 114 height 25
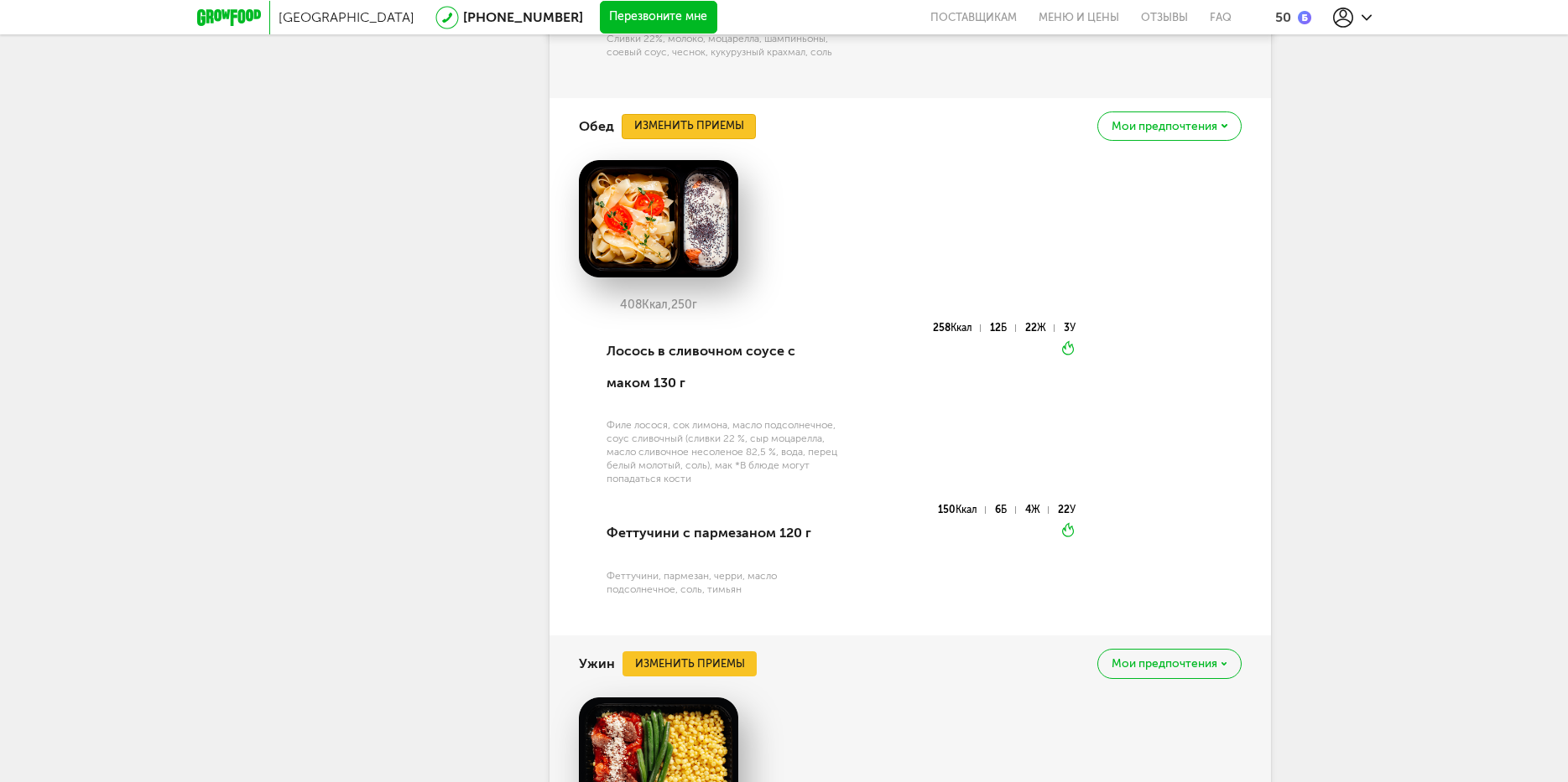
click at [697, 138] on button "Изменить приемы" at bounding box center [688, 127] width 134 height 25
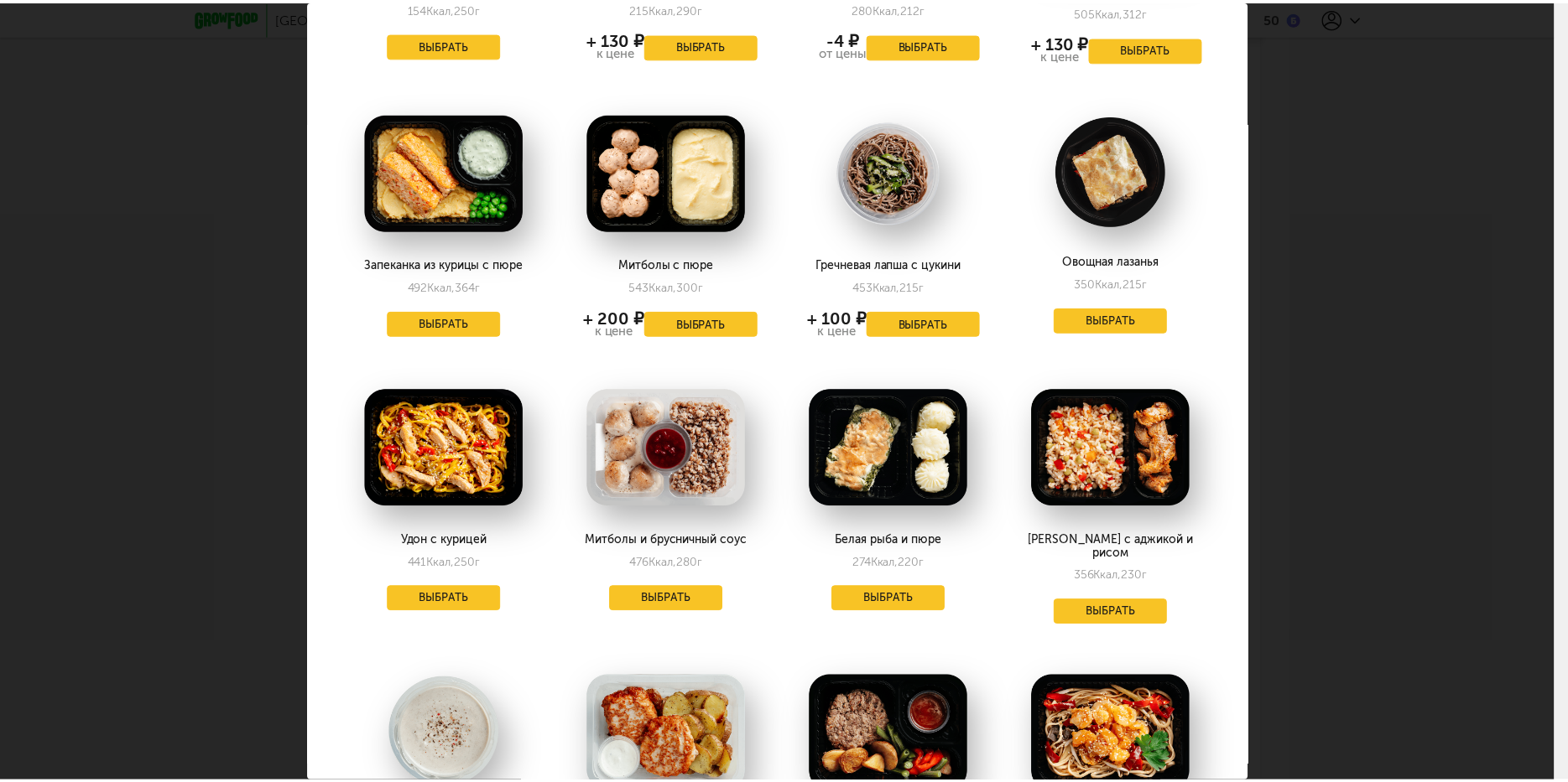
scroll to position [1378, 0]
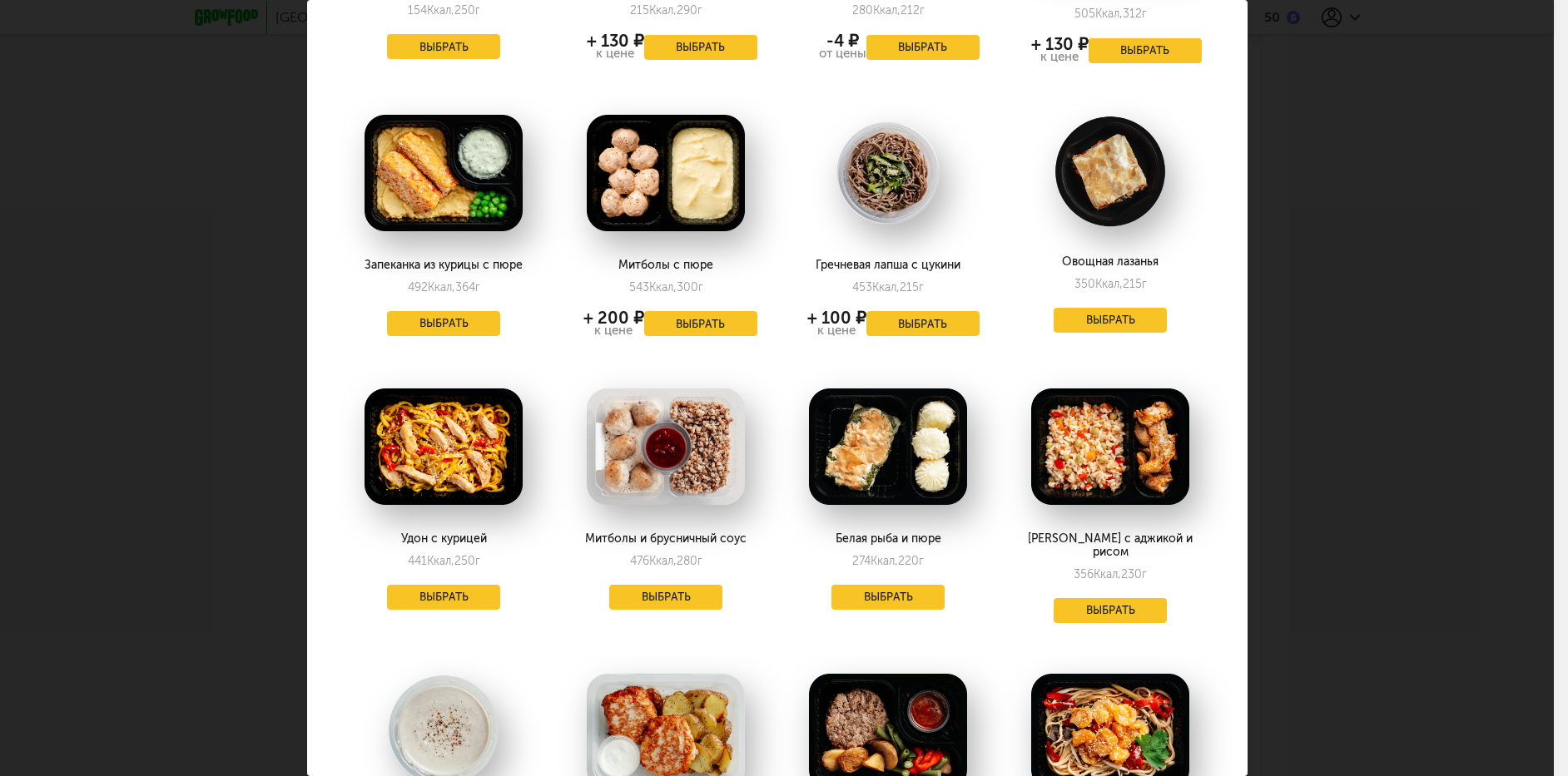
click at [1354, 186] on div "Выберите обеды на вторник 23.09 Вок с курицей и вакаме 542 Ккал, 340 г + 130 ₽ …" at bounding box center [777, 388] width 1554 height 776
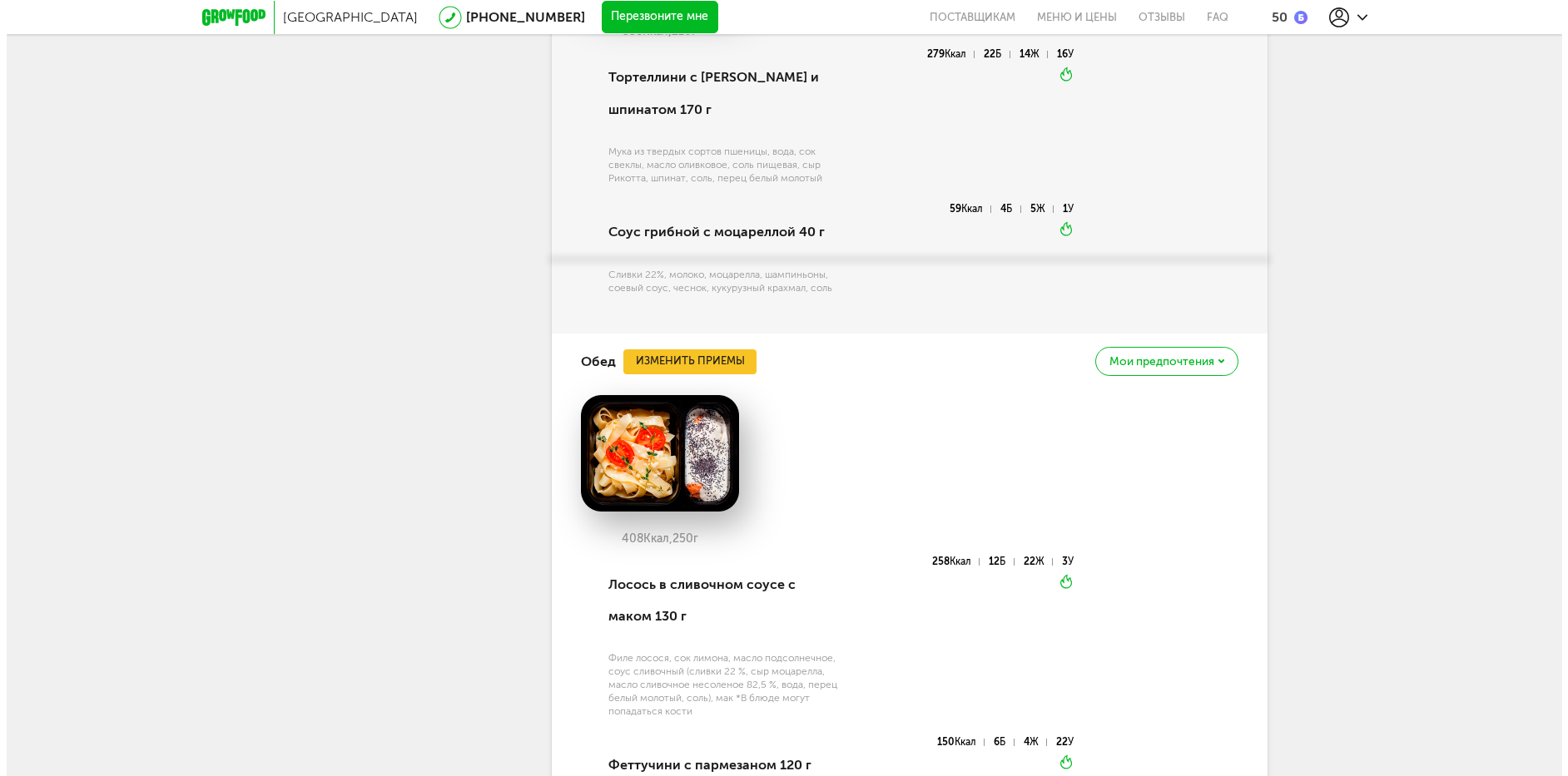
scroll to position [2145, 0]
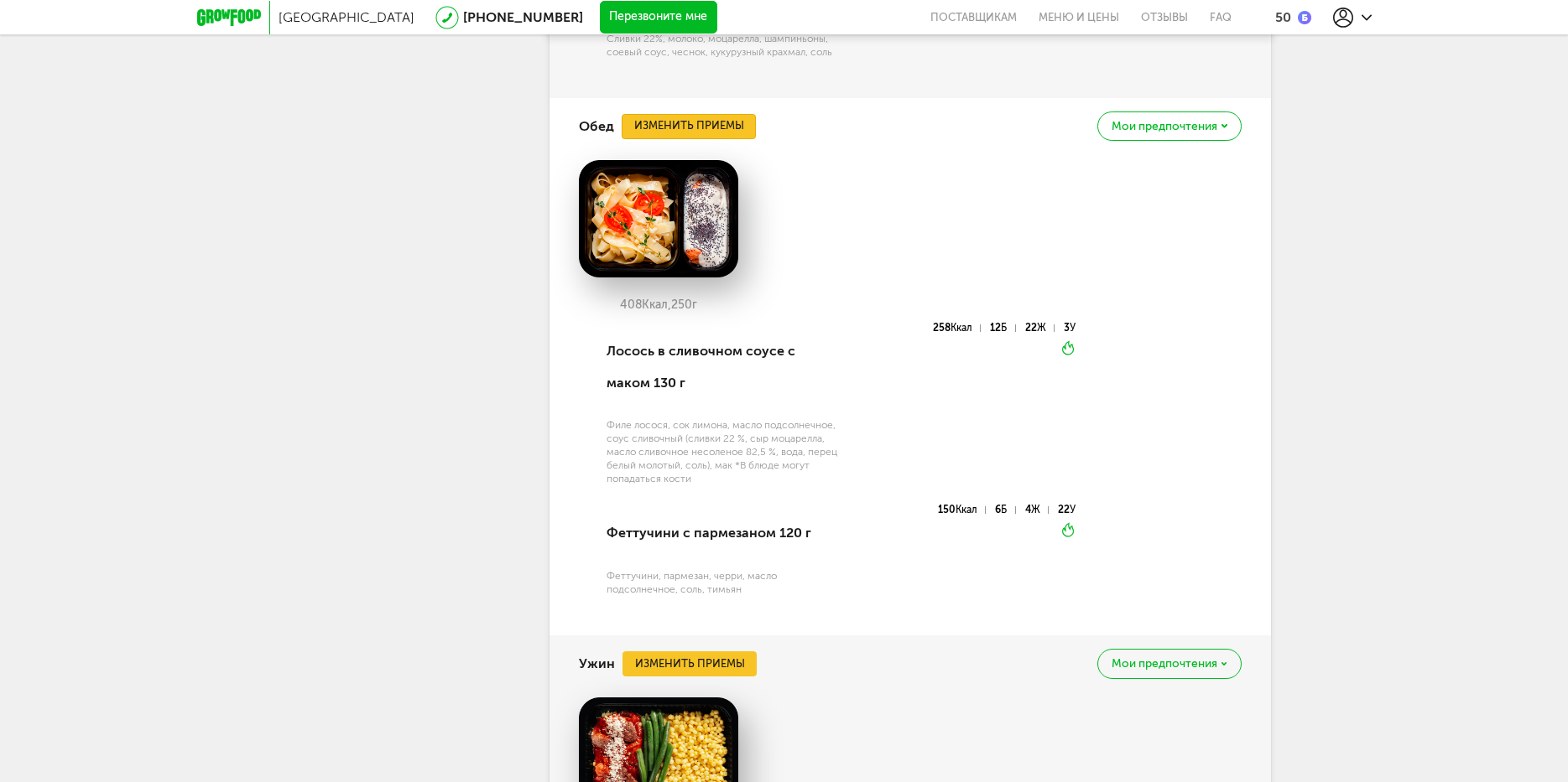
click at [726, 133] on button "Изменить приемы" at bounding box center [688, 127] width 134 height 25
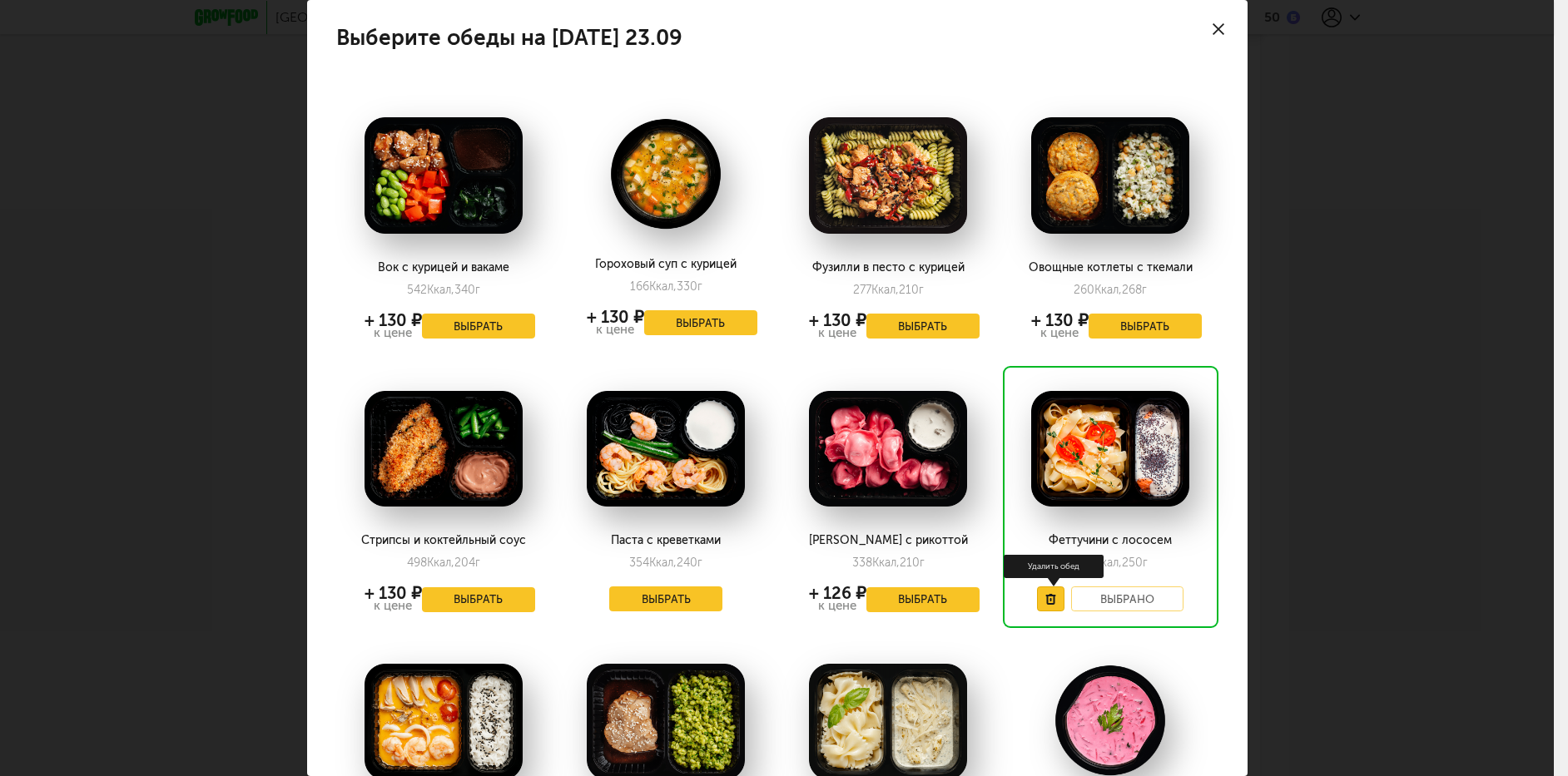
click at [1037, 604] on button at bounding box center [1050, 599] width 28 height 25
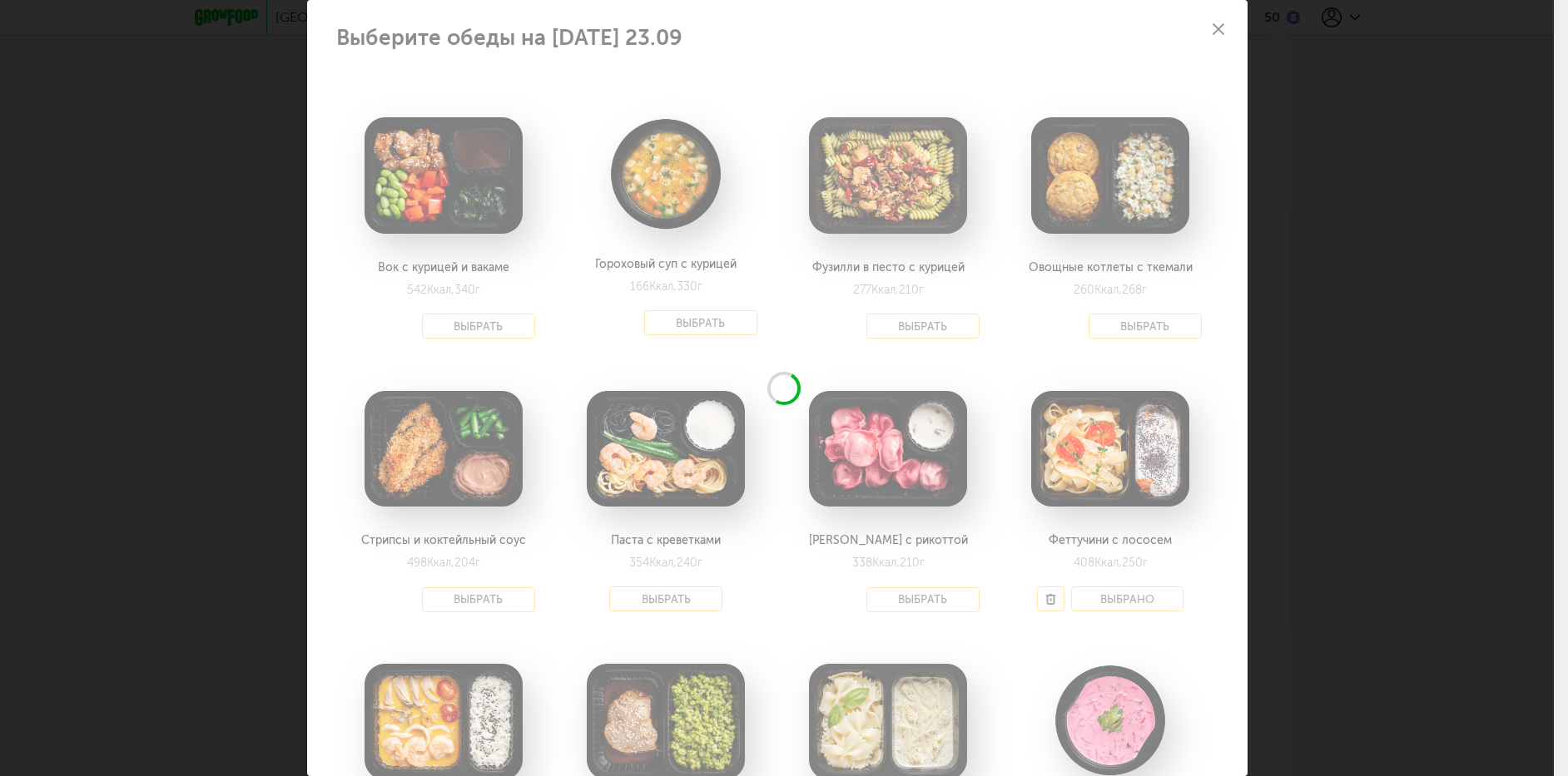
click at [1360, 348] on div "Выберите обеды на вторник 23.09 Вок с курицей и вакаме 542 Ккал, 340 г + 130 ₽ …" at bounding box center [777, 388] width 1554 height 776
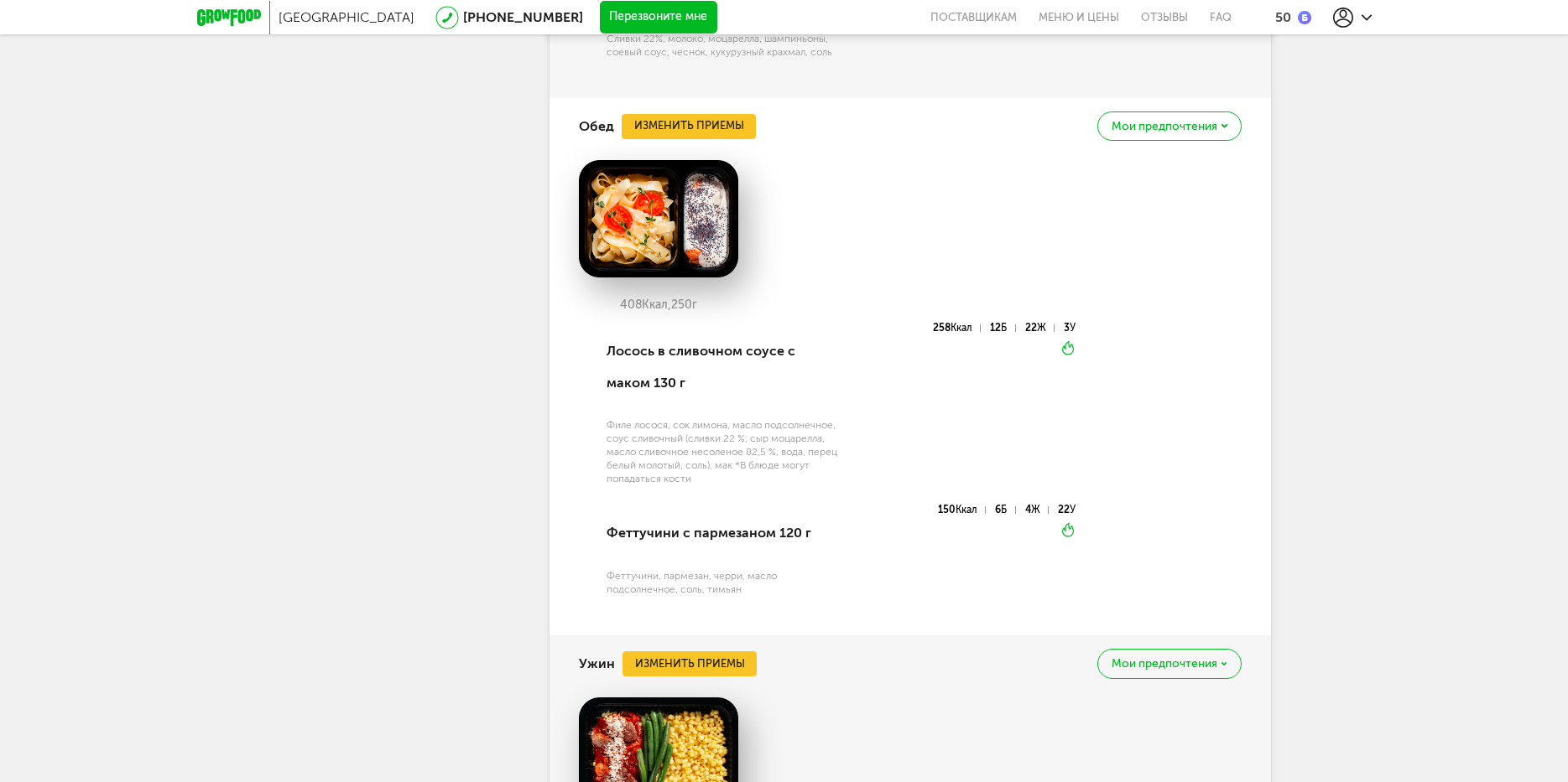
click at [723, 140] on div "Обед Изменить приемы Мои предпочтения" at bounding box center [909, 126] width 662 height 57
click at [713, 128] on button "Изменить приемы" at bounding box center [688, 127] width 134 height 25
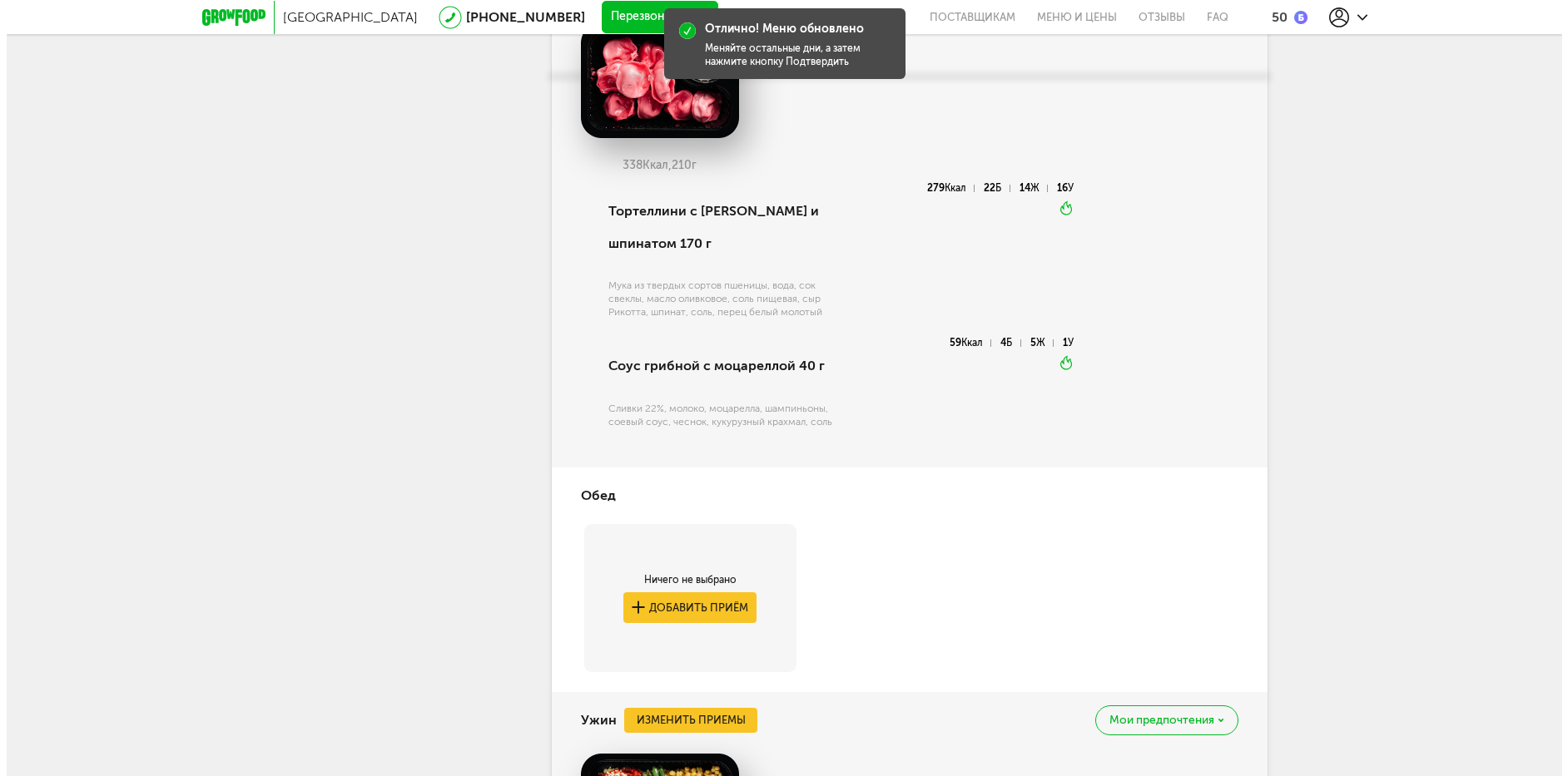
scroll to position [1729, 0]
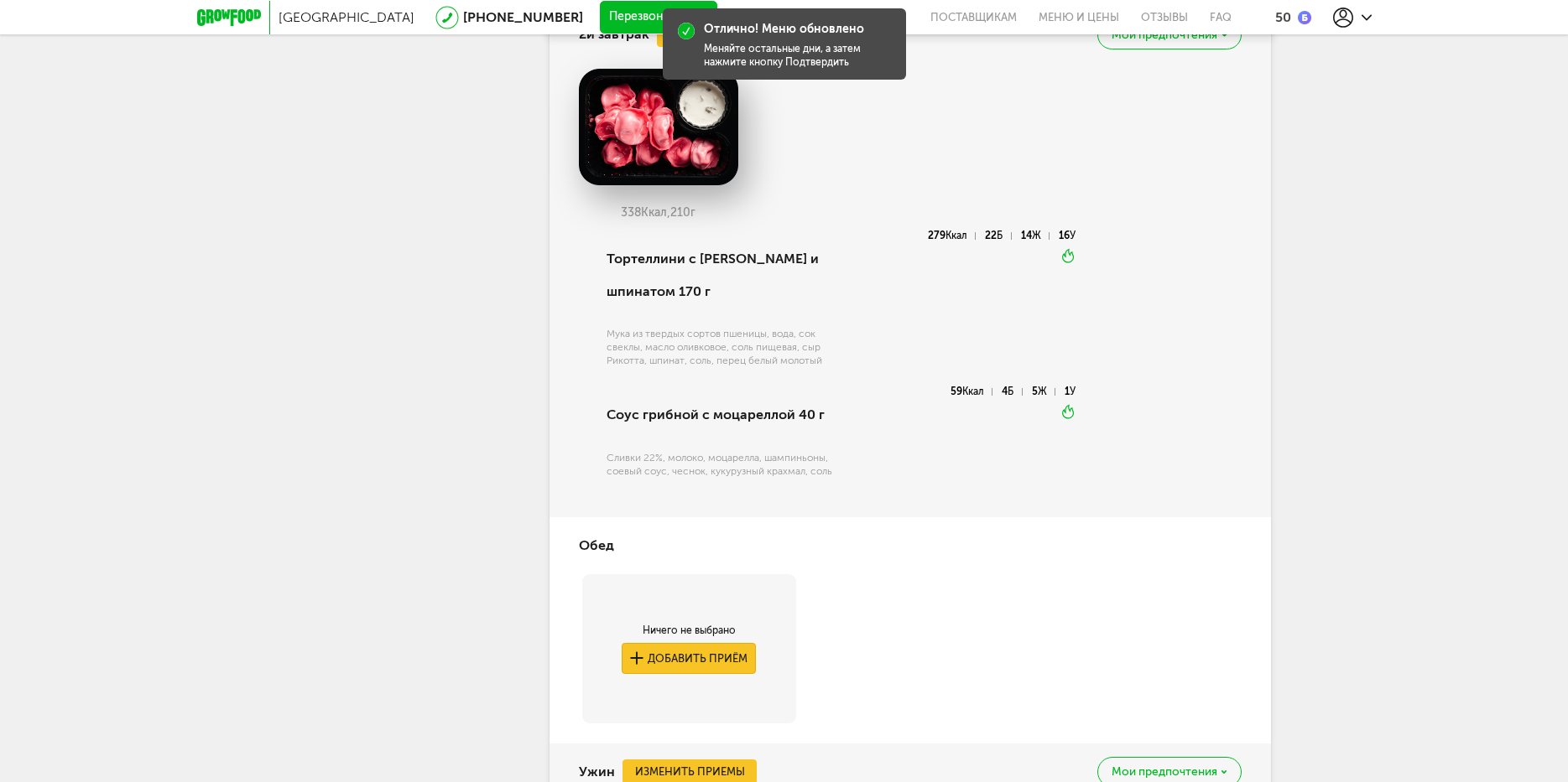
click at [704, 661] on button "Добавить приём" at bounding box center [688, 659] width 134 height 31
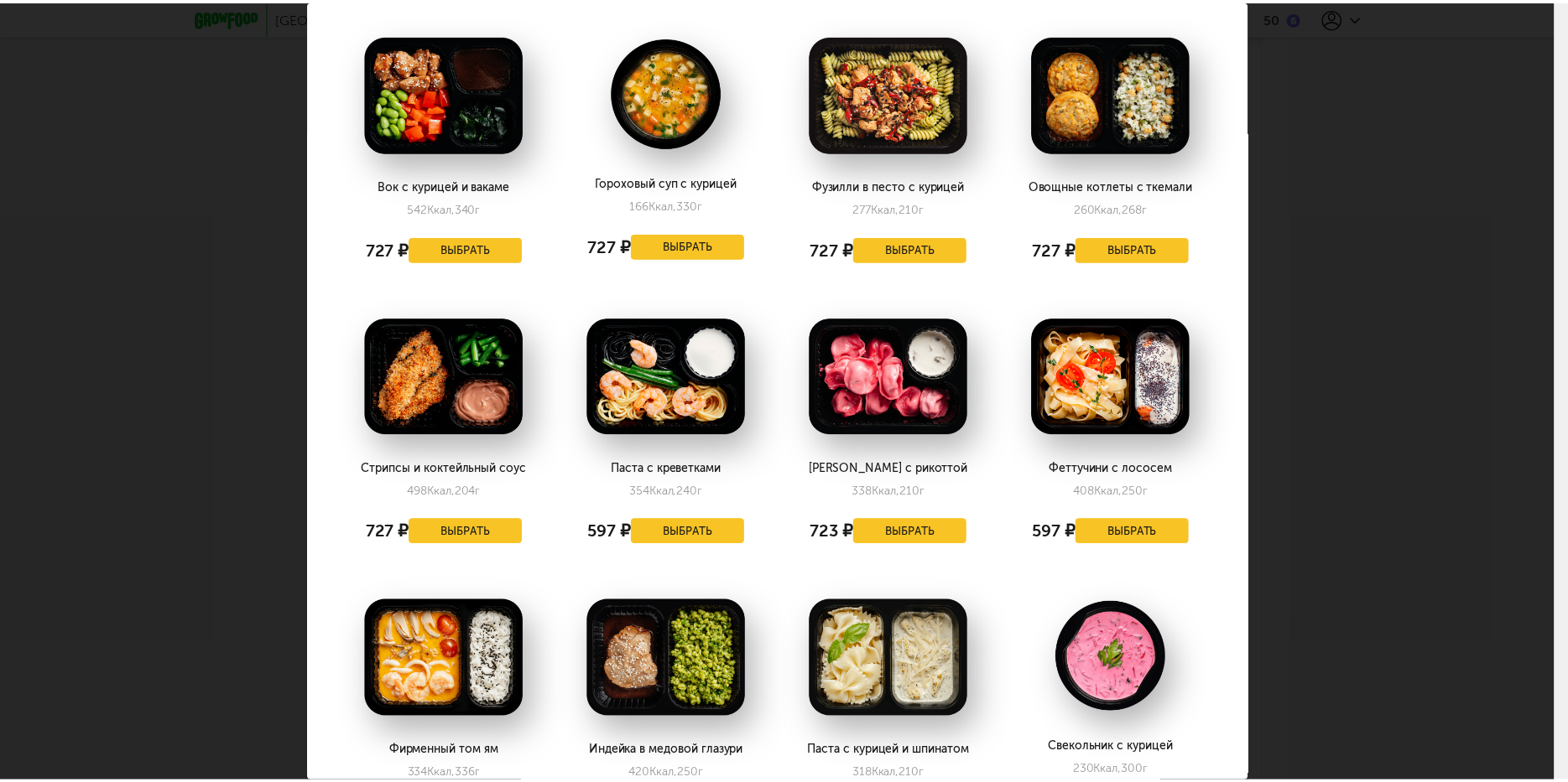
scroll to position [419, 0]
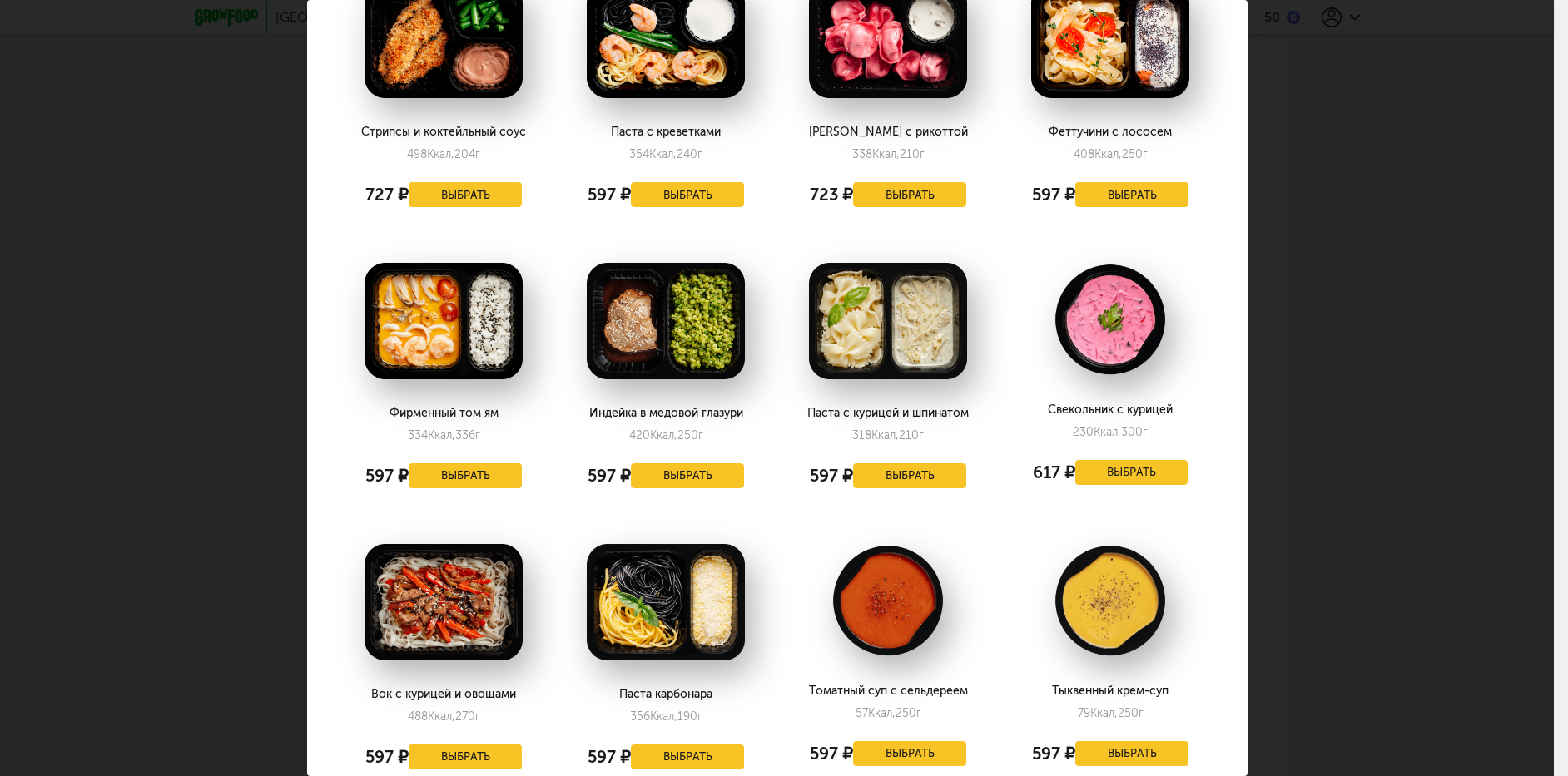
click at [1376, 234] on div "Выберите обеды на вторник 23.09 Вок с курицей и вакаме 542 Ккал, 340 г 727 ₽ Вы…" at bounding box center [777, 388] width 1554 height 776
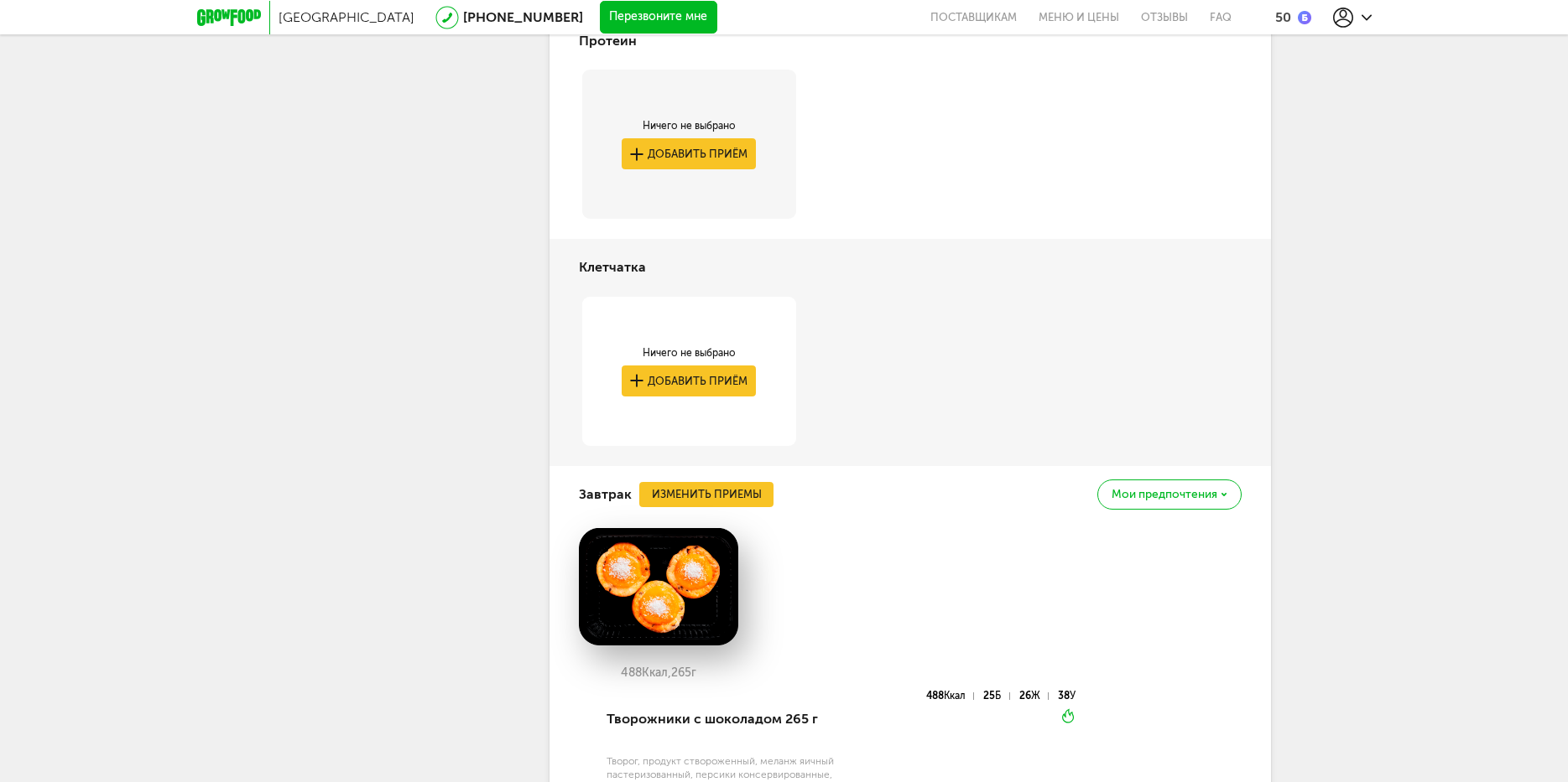
scroll to position [755, 0]
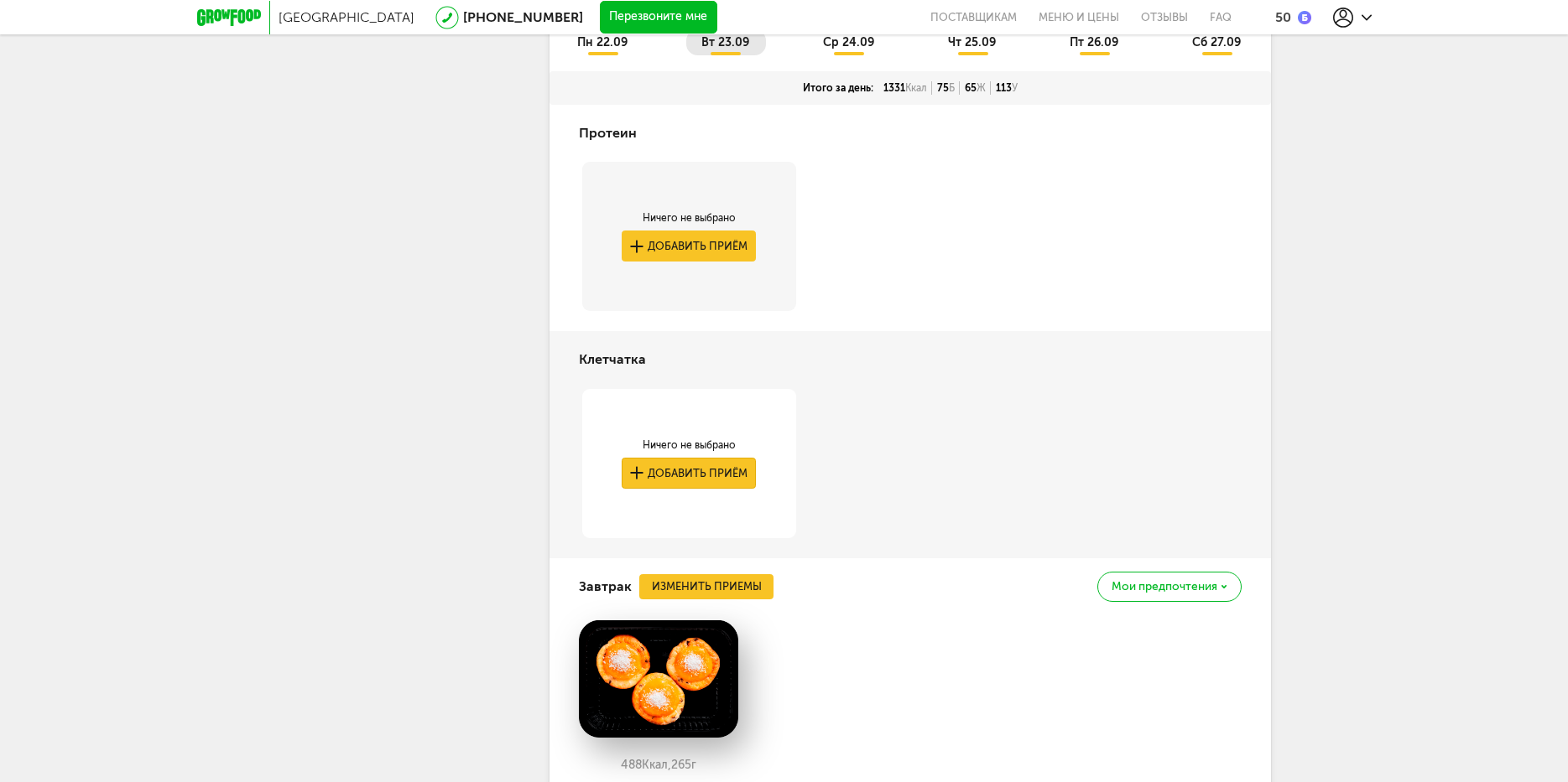
click at [707, 479] on button "Добавить приём" at bounding box center [688, 473] width 134 height 31
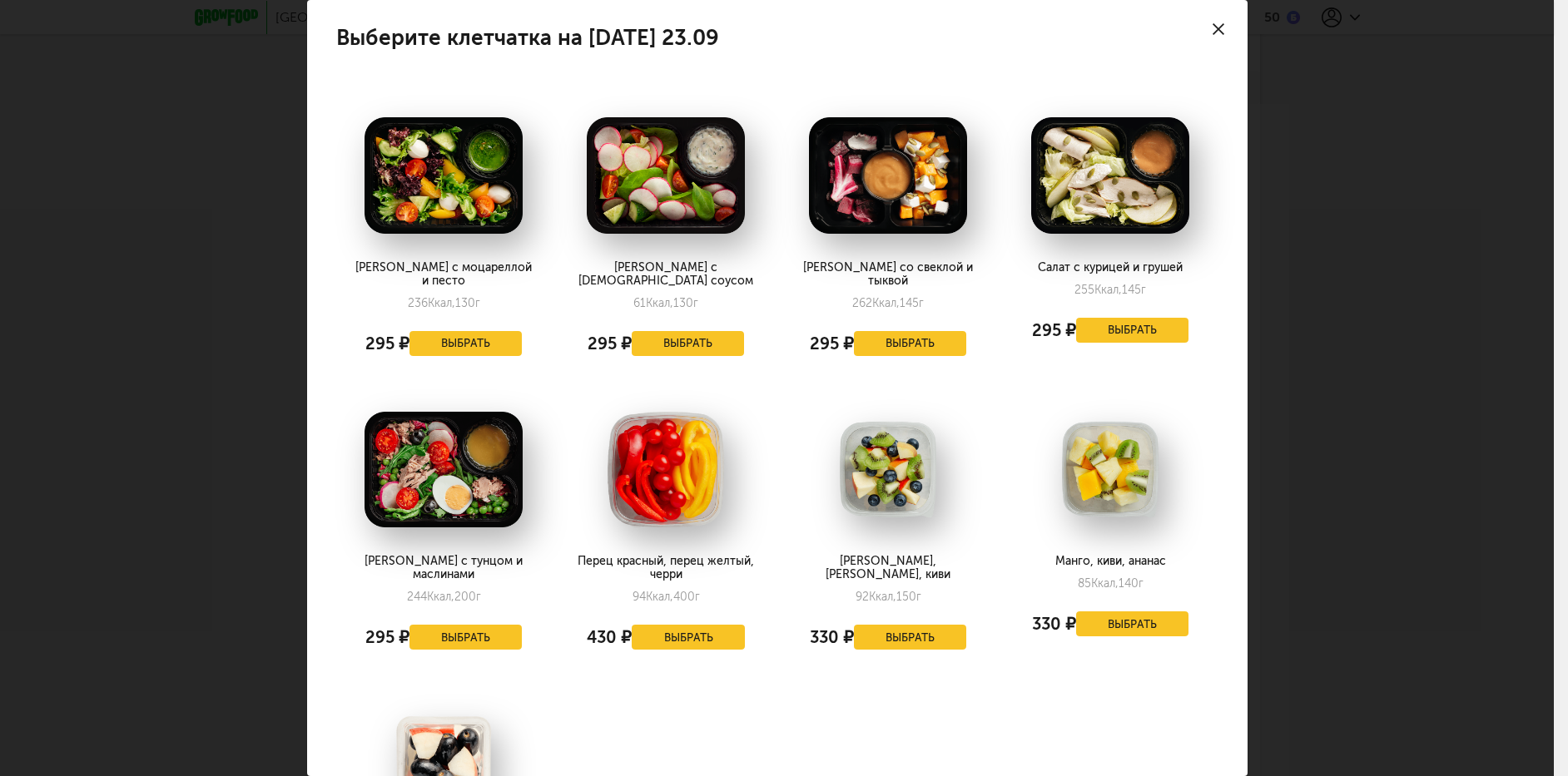
click at [1219, 18] on div at bounding box center [1218, 29] width 58 height 58
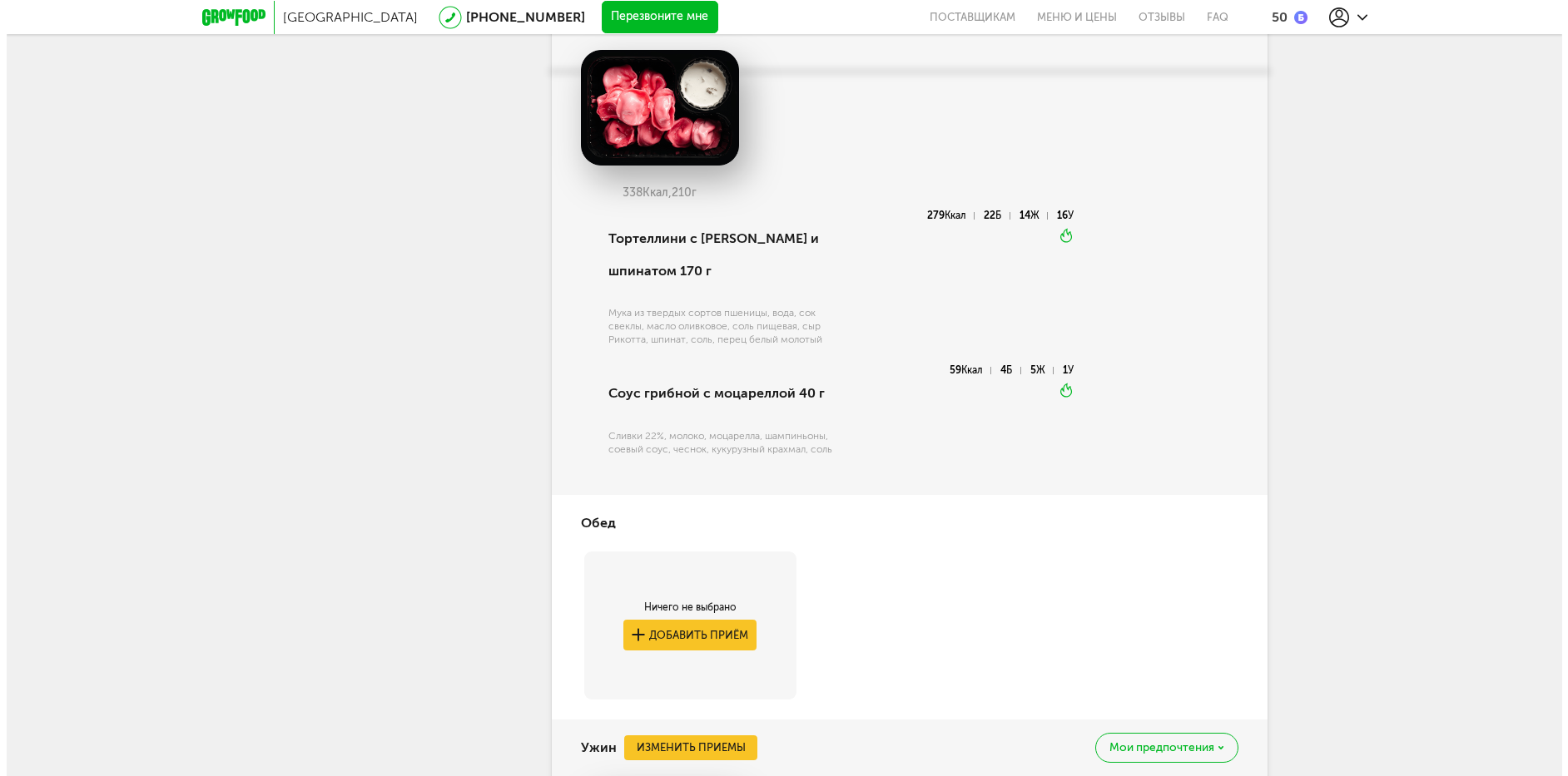
scroll to position [1914, 0]
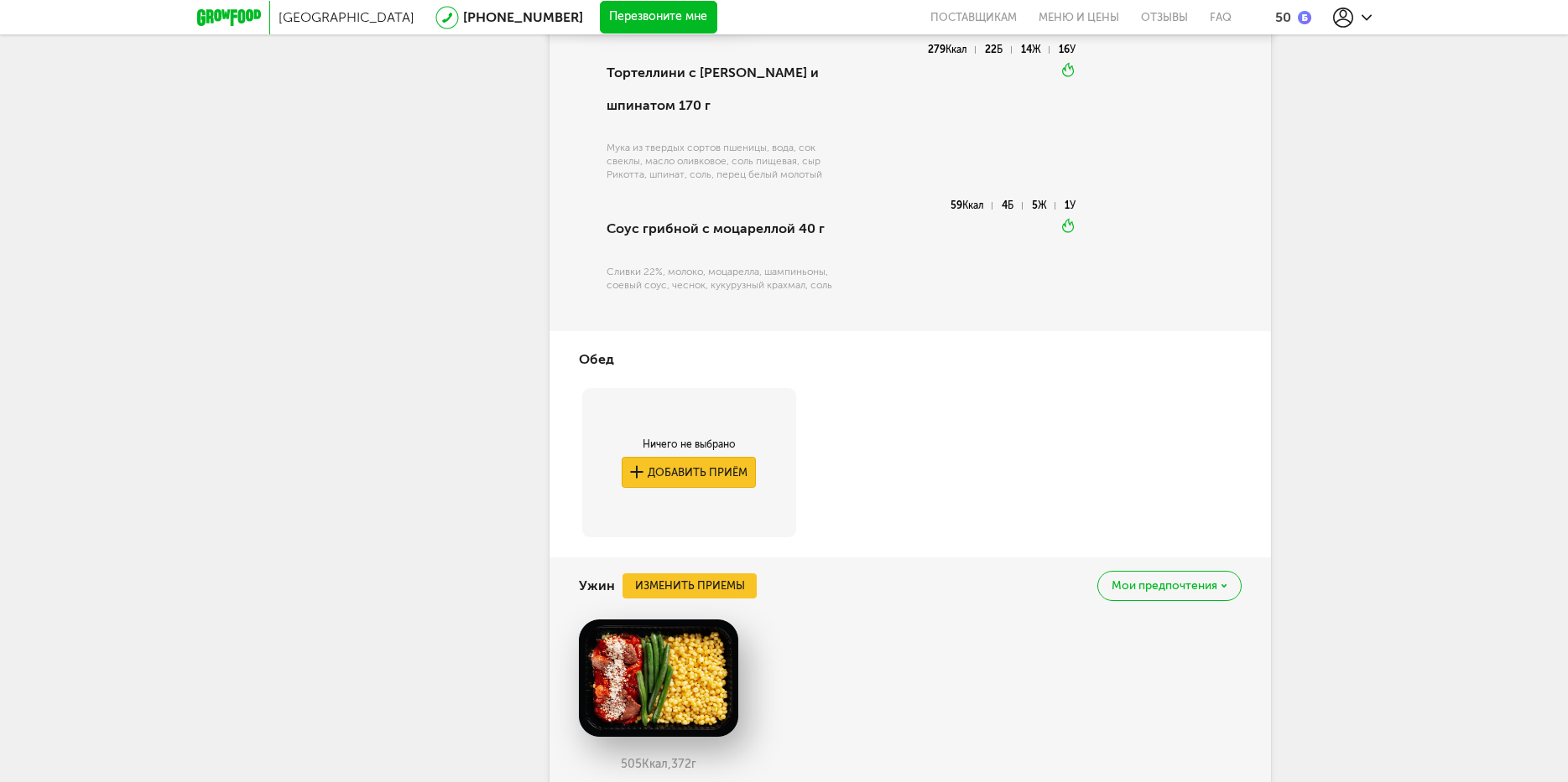
click at [706, 469] on button "Добавить приём" at bounding box center [688, 472] width 134 height 31
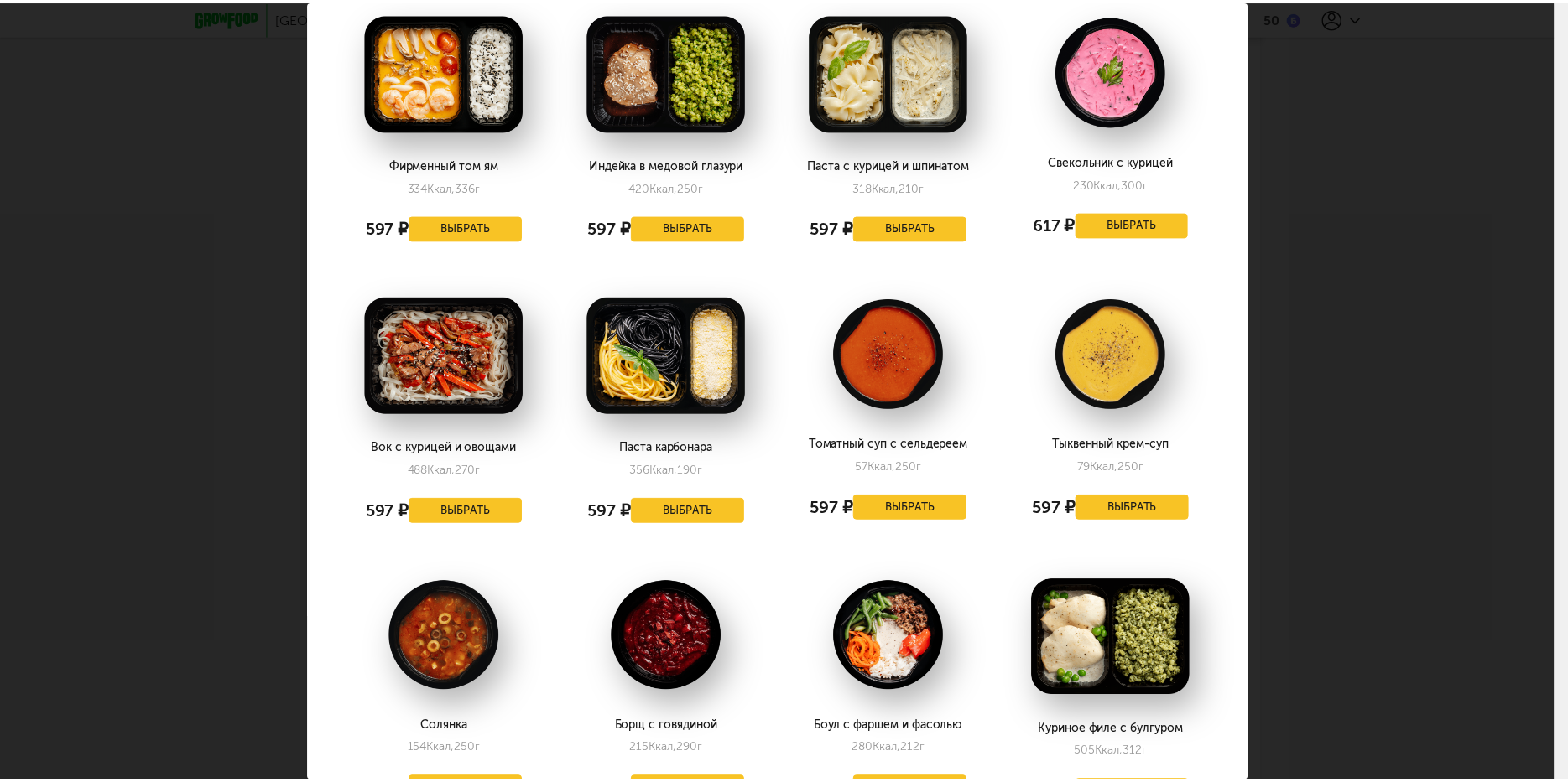
scroll to position [1090, 0]
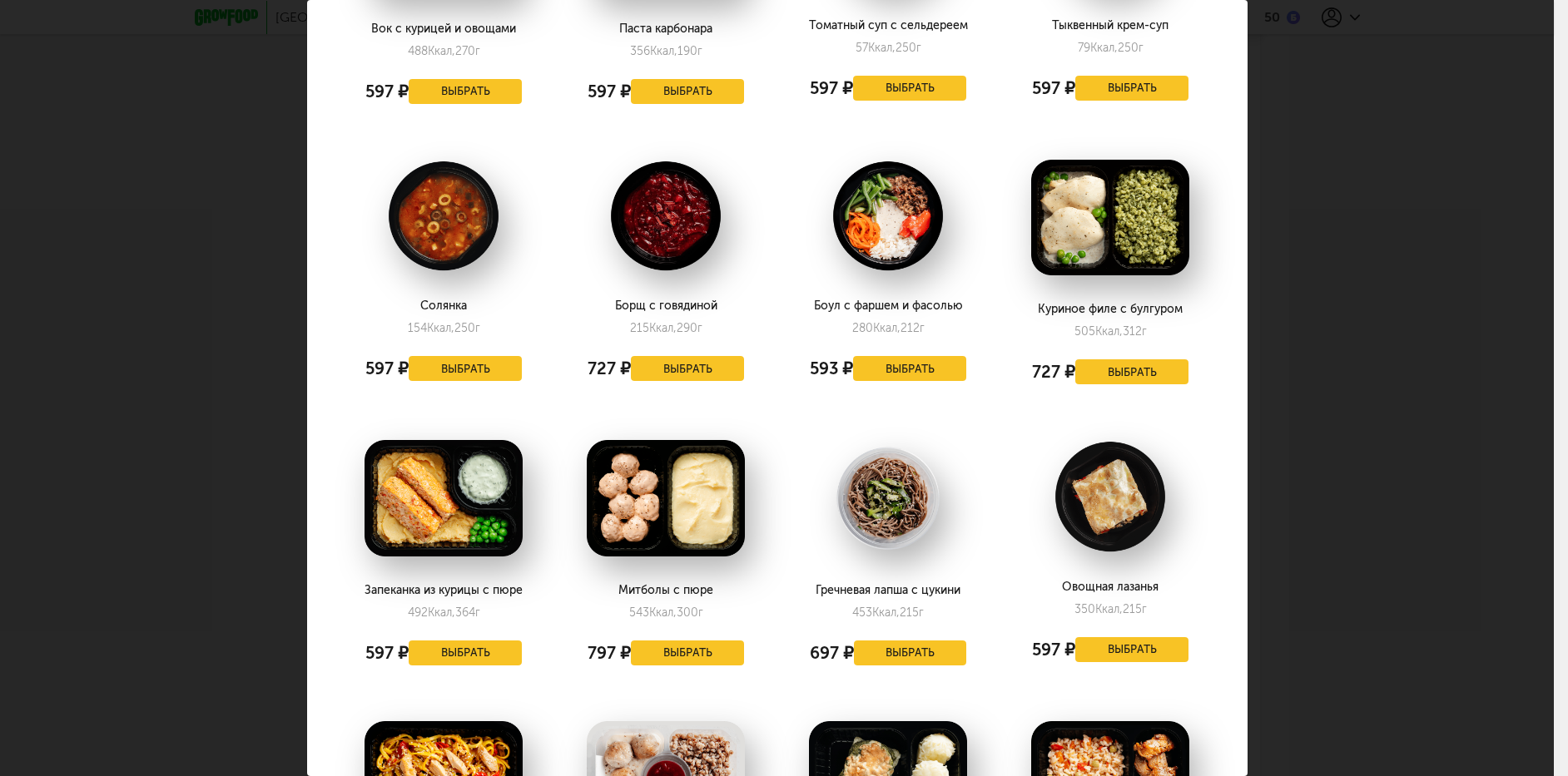
click at [1317, 176] on div "Выберите обеды на вторник 23.09 Вок с курицей и вакаме 542 Ккал, 340 г 727 ₽ Вы…" at bounding box center [777, 388] width 1554 height 776
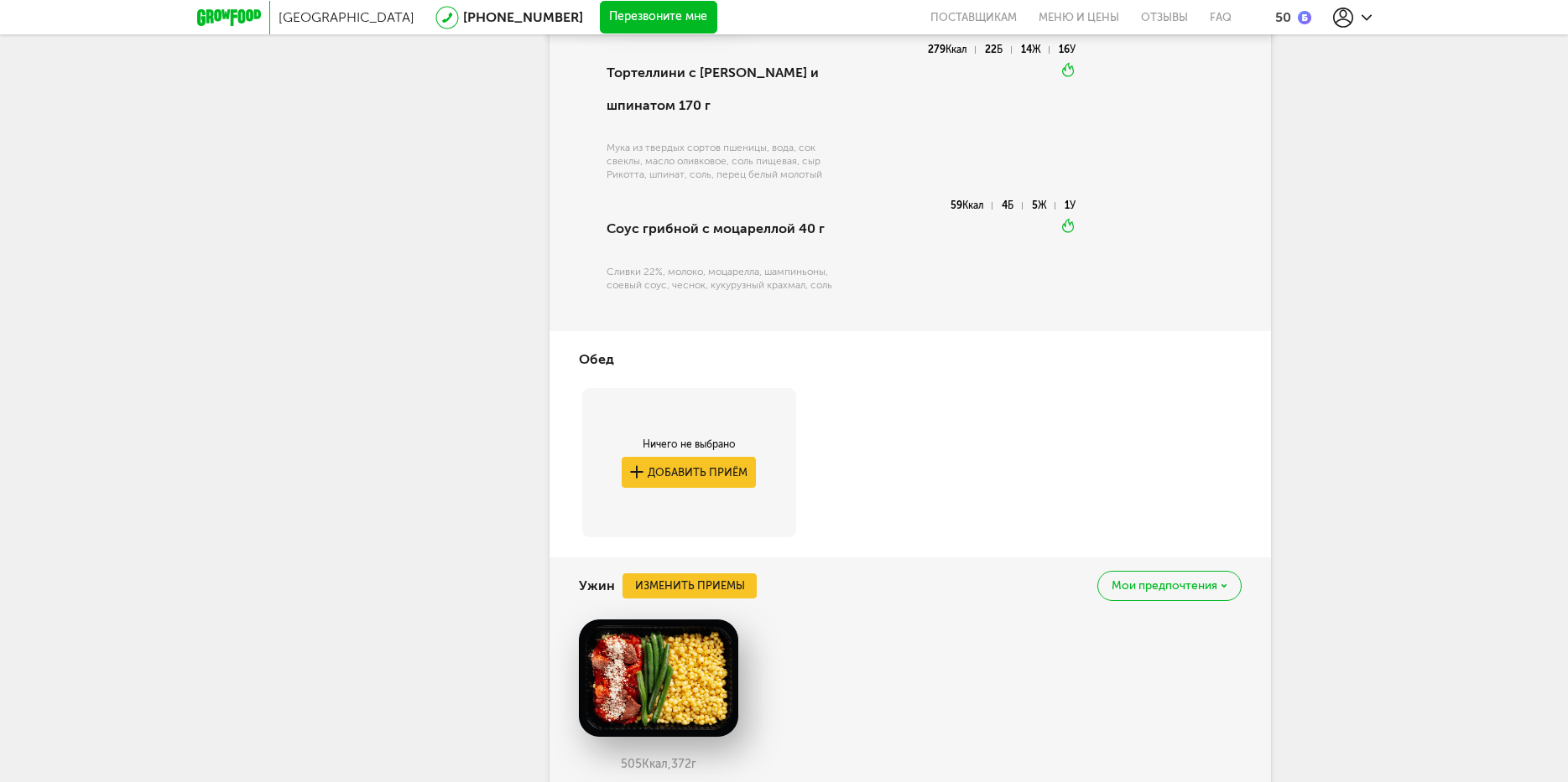
scroll to position [419, 0]
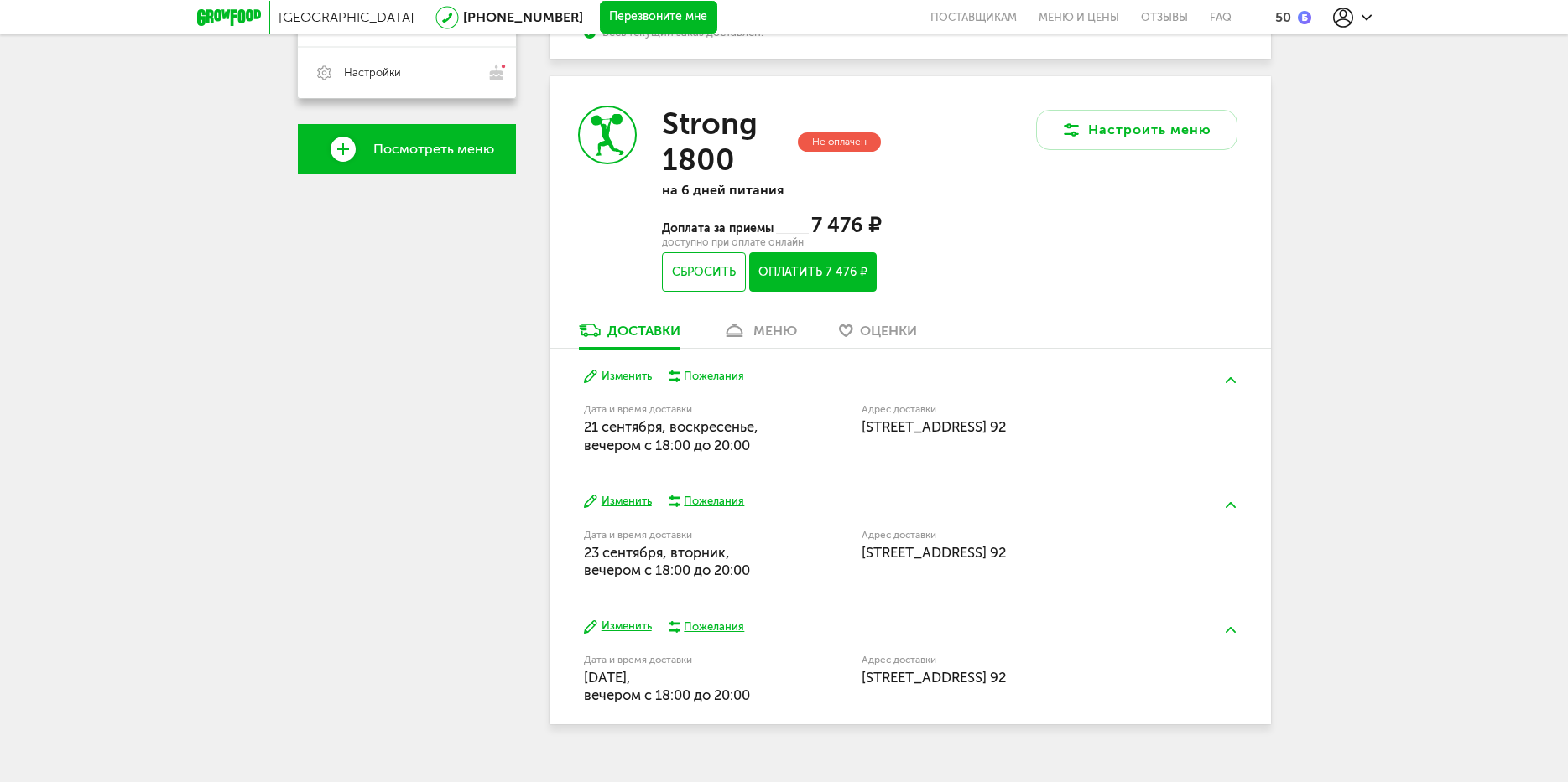
click at [768, 340] on link "меню" at bounding box center [759, 334] width 91 height 27
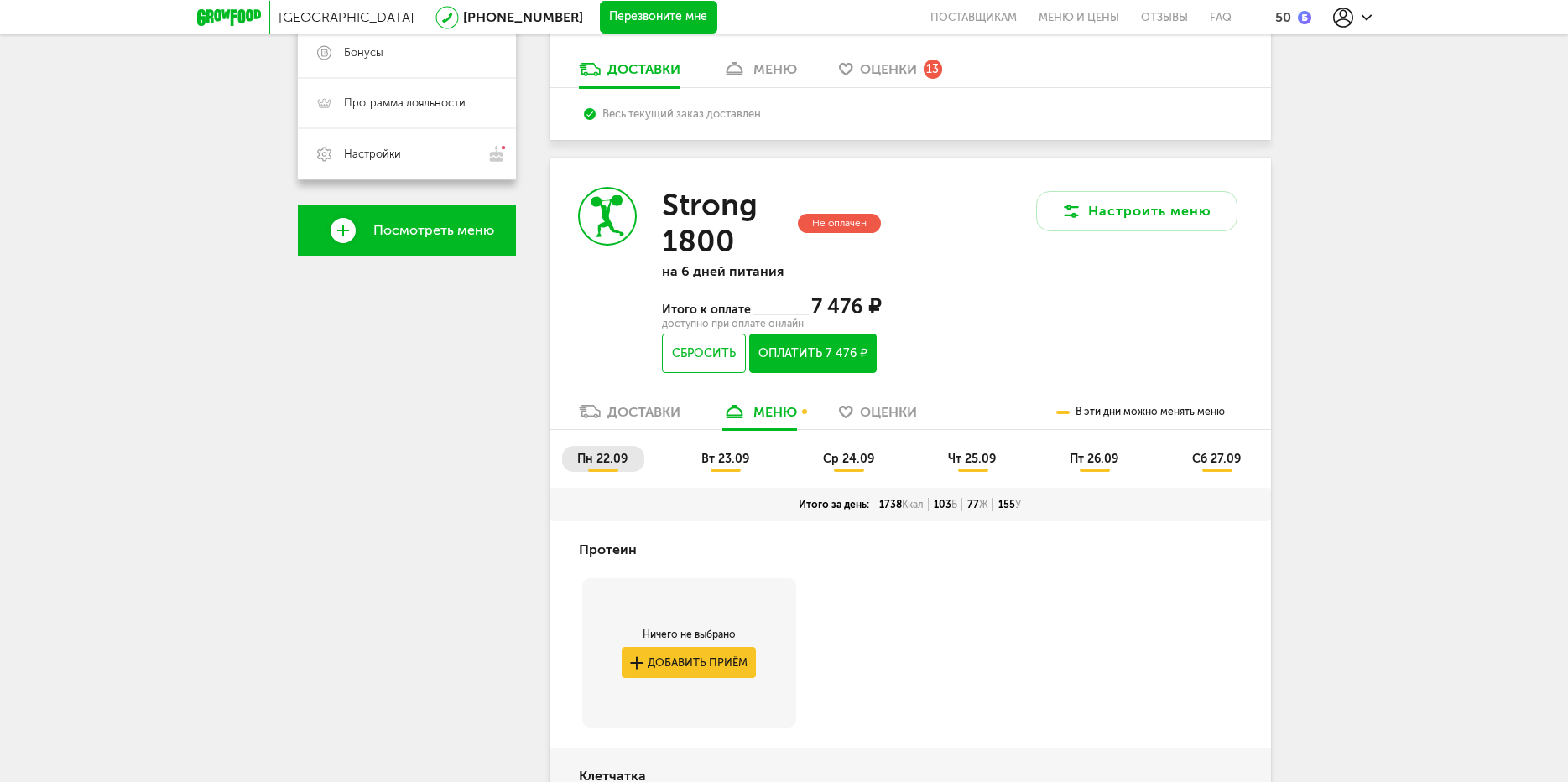
scroll to position [131, 0]
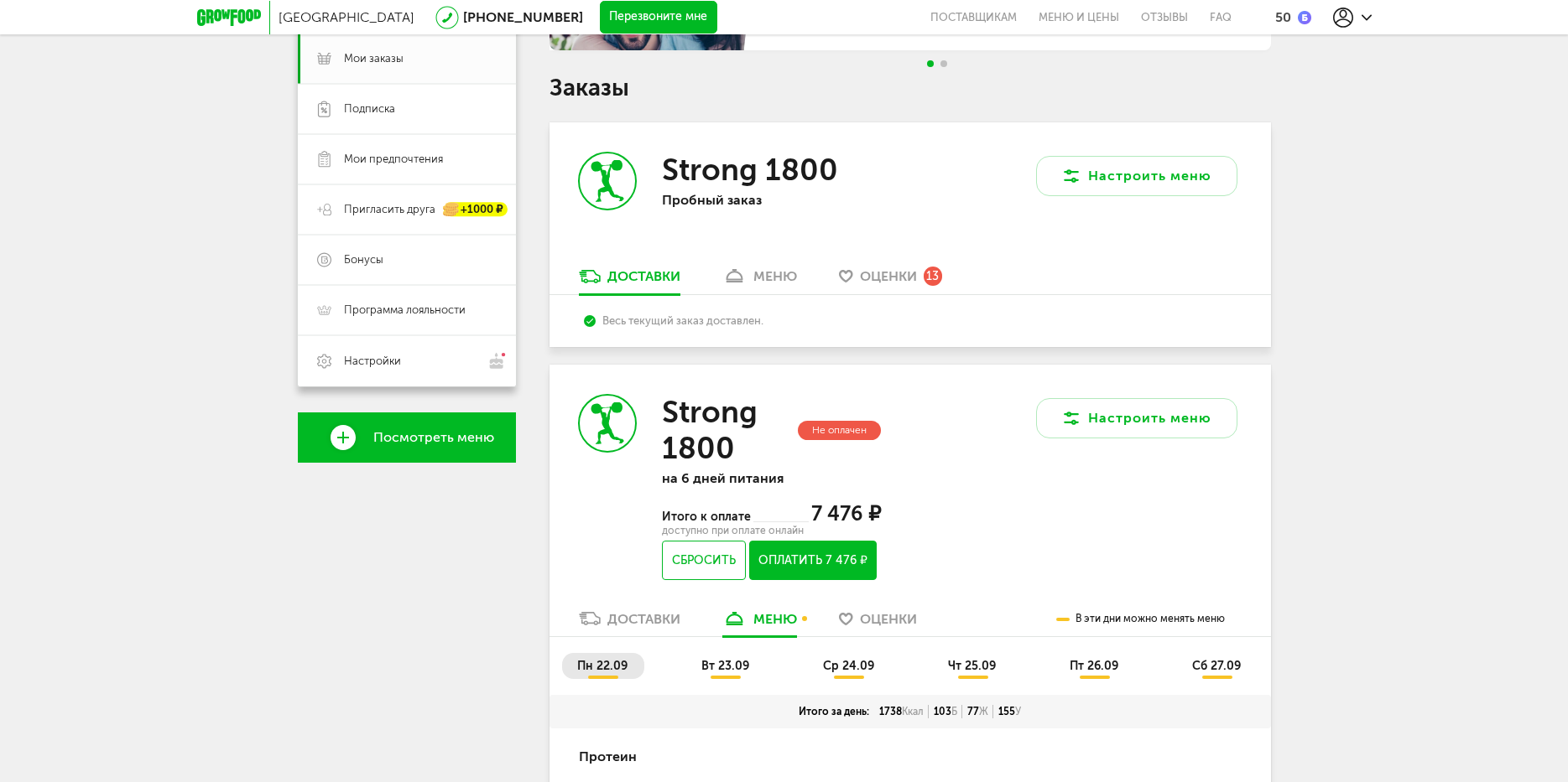
drag, startPoint x: 714, startPoint y: 660, endPoint x: 751, endPoint y: 666, distance: 37.5
click at [714, 660] on span "вт 23.09" at bounding box center [725, 667] width 48 height 14
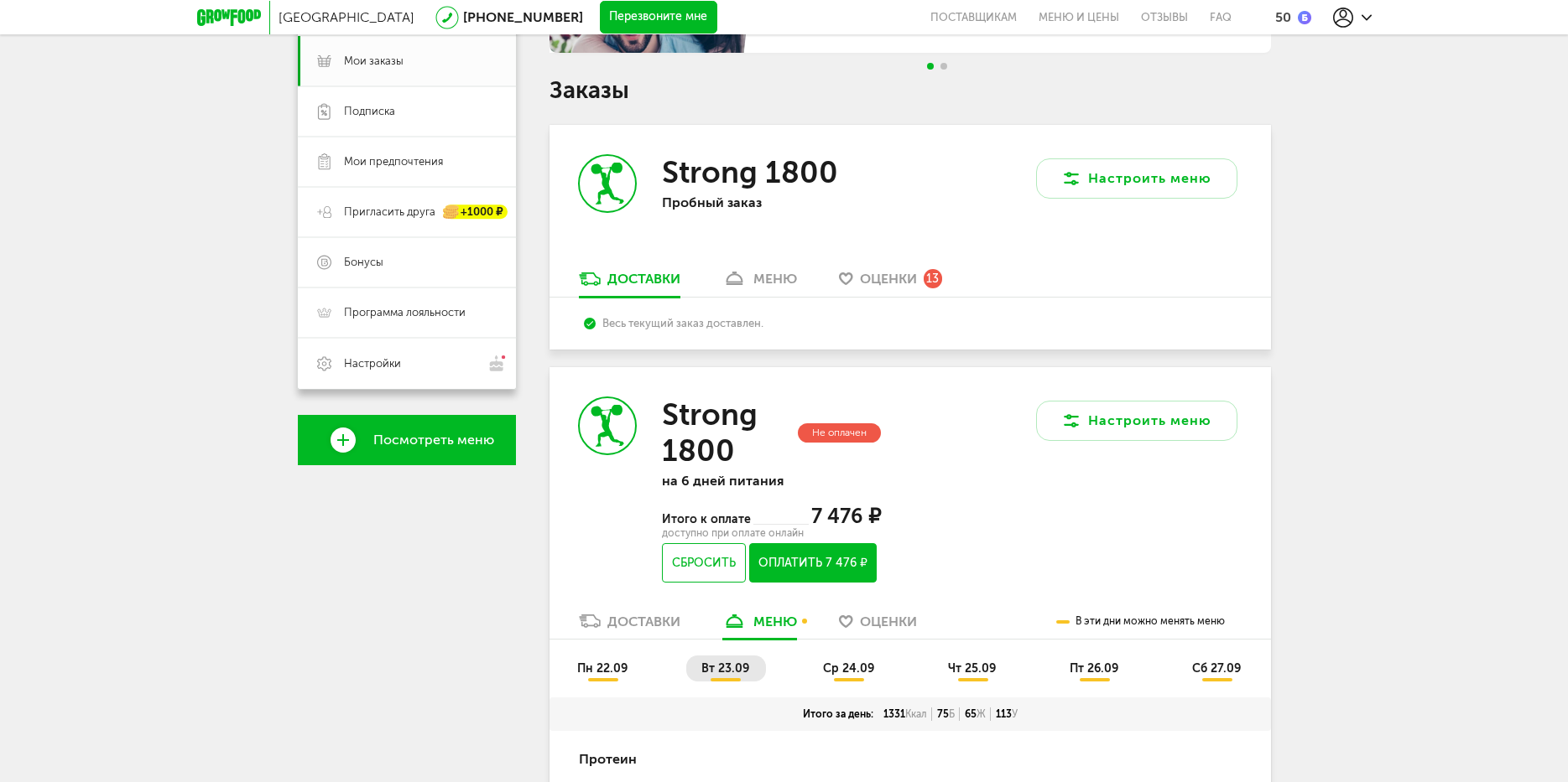
scroll to position [0, 0]
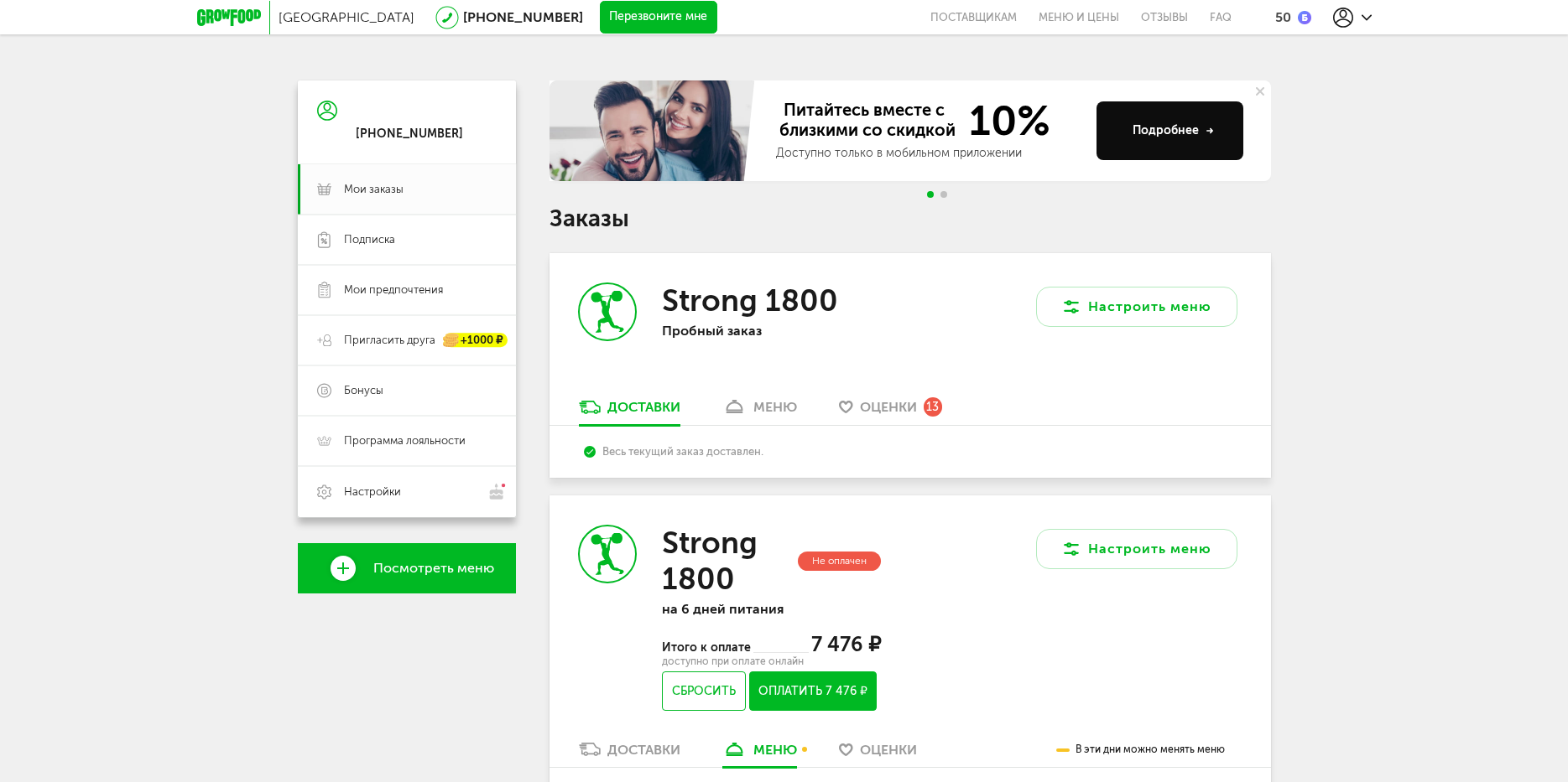
click at [784, 404] on div "меню" at bounding box center [775, 407] width 43 height 16
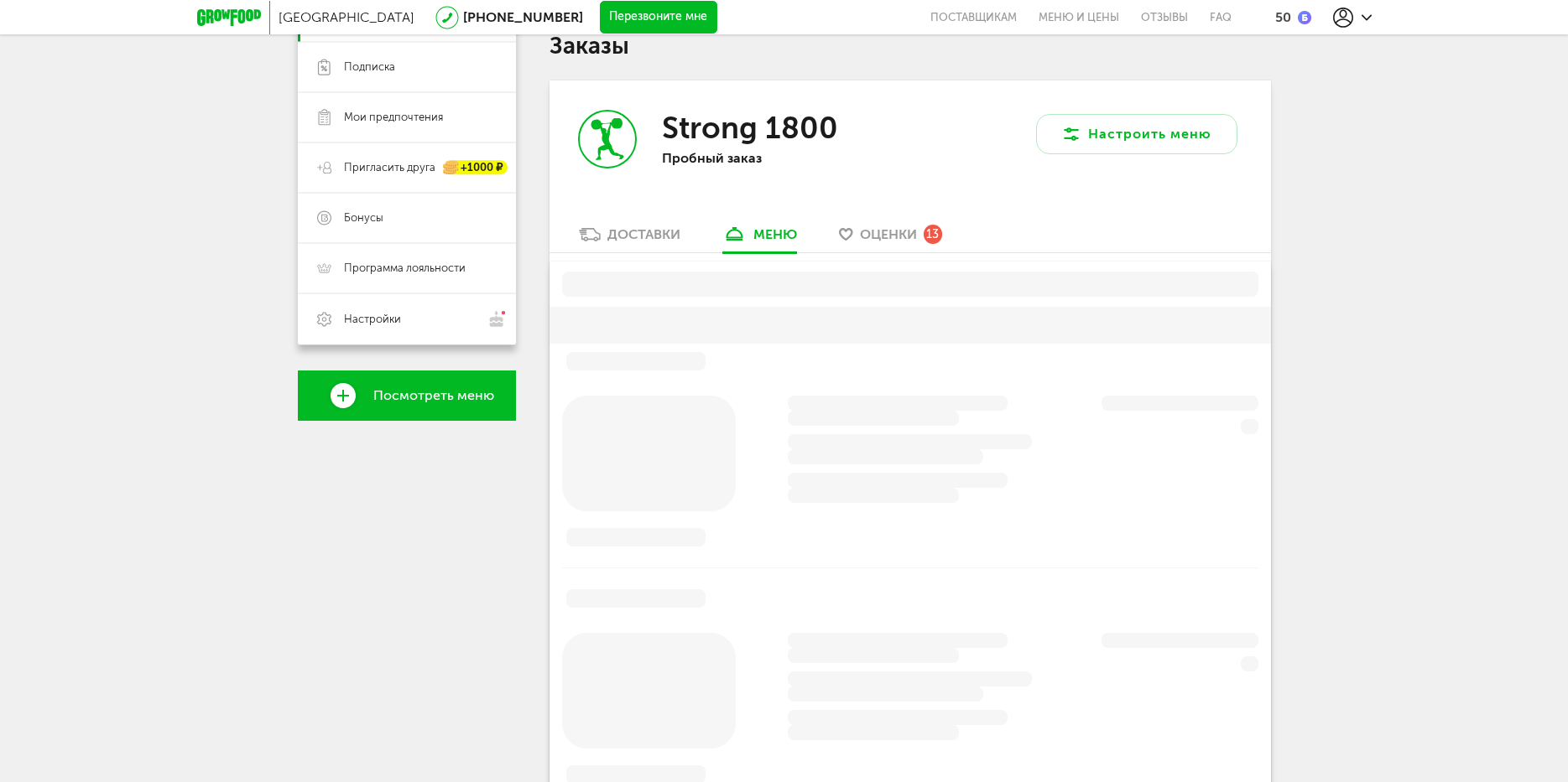
scroll to position [212, 0]
